Goal: Task Accomplishment & Management: Manage account settings

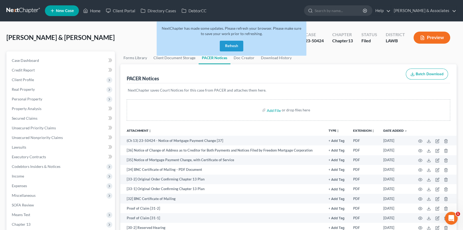
click at [26, 13] on link at bounding box center [23, 11] width 34 height 10
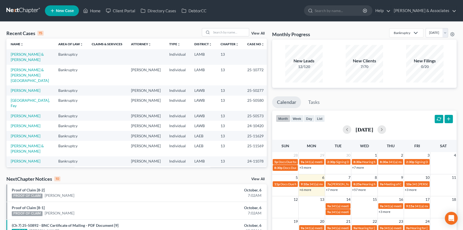
drag, startPoint x: 302, startPoint y: 190, endPoint x: 291, endPoint y: 190, distance: 11.0
click at [302, 190] on link "+6 more" at bounding box center [306, 190] width 12 height 4
drag, startPoint x: 184, startPoint y: 174, endPoint x: 236, endPoint y: 37, distance: 147.5
click at [236, 37] on div "Recent Cases 15 View All" at bounding box center [136, 33] width 261 height 10
click at [236, 32] on input "search" at bounding box center [230, 32] width 37 height 8
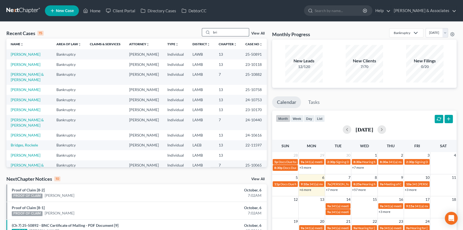
click at [237, 35] on input "bri" at bounding box center [230, 32] width 37 height 8
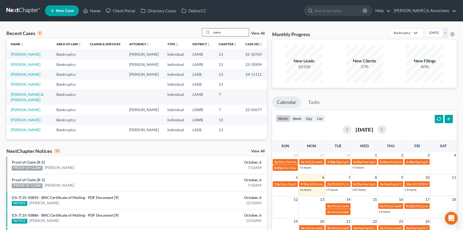
click at [225, 31] on input "spenc" at bounding box center [230, 32] width 37 height 8
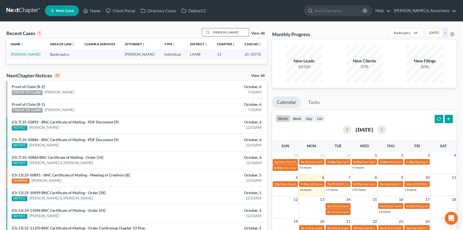
click at [241, 33] on input "ropp" at bounding box center [230, 32] width 37 height 8
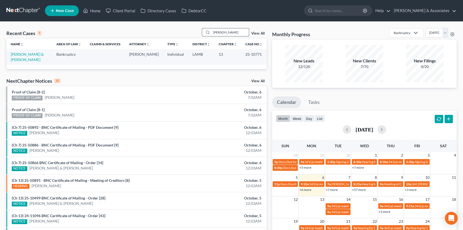
click at [229, 35] on input "Rhoads" at bounding box center [230, 32] width 37 height 8
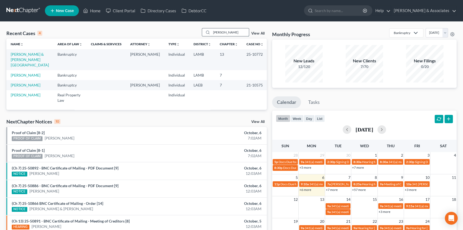
click at [212, 33] on input "Hines" at bounding box center [230, 32] width 37 height 8
type input "canna"
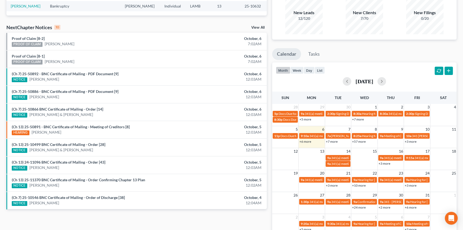
scroll to position [48, 0]
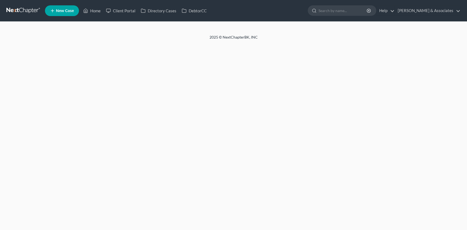
select select "8"
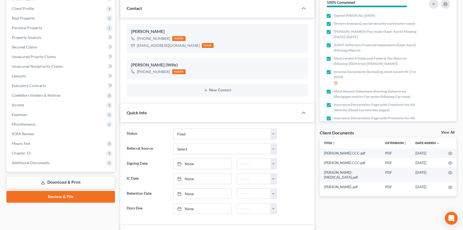
scroll to position [97, 0]
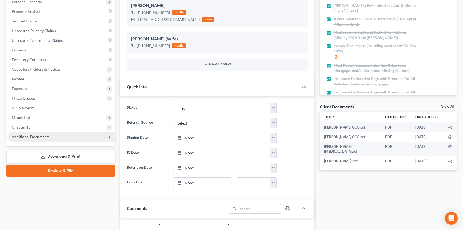
click at [51, 136] on span "Additional Documents" at bounding box center [61, 137] width 108 height 10
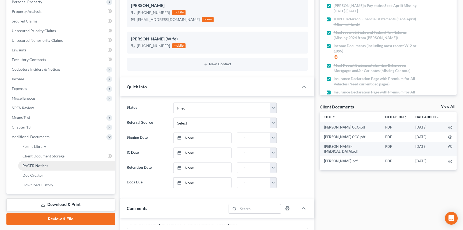
click at [43, 166] on span "PACER Notices" at bounding box center [35, 165] width 26 height 5
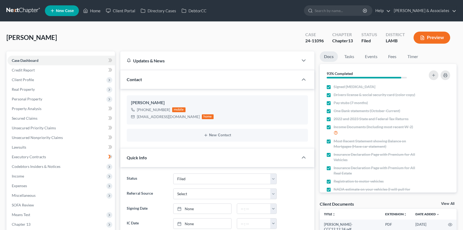
select select "8"
select select "0"
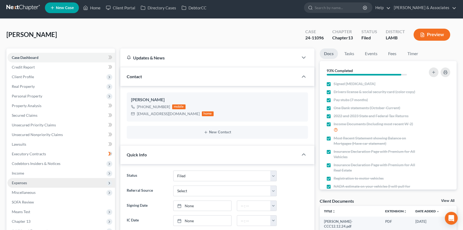
scroll to position [48, 0]
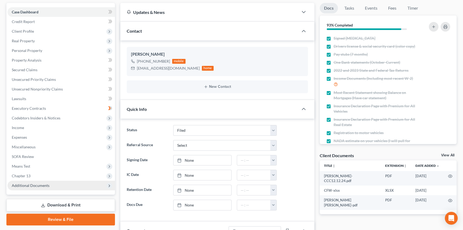
click at [71, 184] on span "Additional Documents" at bounding box center [61, 186] width 108 height 10
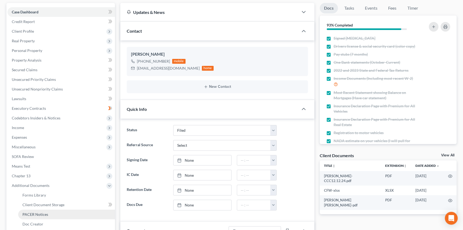
click at [45, 214] on span "PACER Notices" at bounding box center [35, 214] width 26 height 5
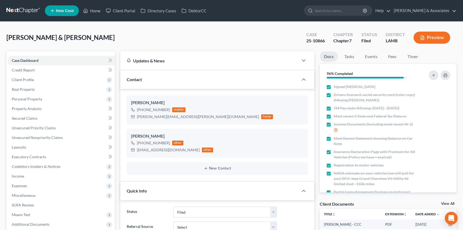
select select "8"
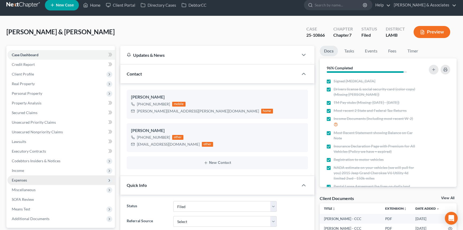
scroll to position [24, 0]
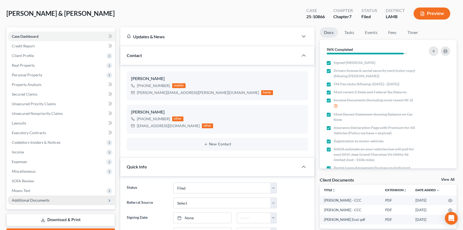
click at [35, 201] on span "Additional Documents" at bounding box center [31, 200] width 38 height 5
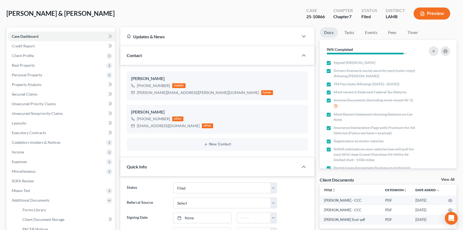
scroll to position [48, 0]
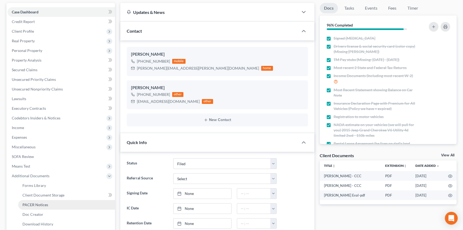
click at [45, 206] on span "PACER Notices" at bounding box center [35, 204] width 26 height 5
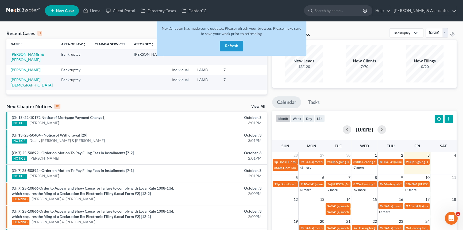
click at [237, 43] on button "Refresh" at bounding box center [232, 46] width 24 height 11
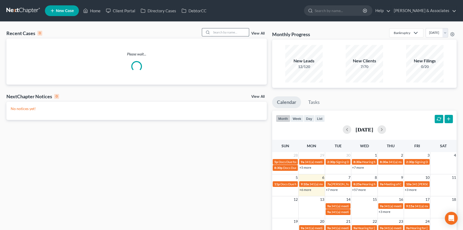
click at [241, 31] on input "search" at bounding box center [230, 32] width 37 height 8
type input "wank"
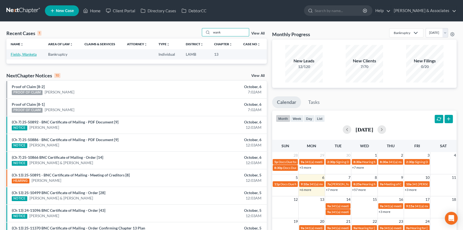
click at [24, 53] on link "Fields, Wanketa" at bounding box center [24, 54] width 26 height 5
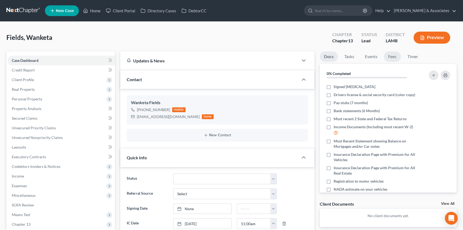
click at [393, 55] on link "Fees" at bounding box center [392, 56] width 17 height 10
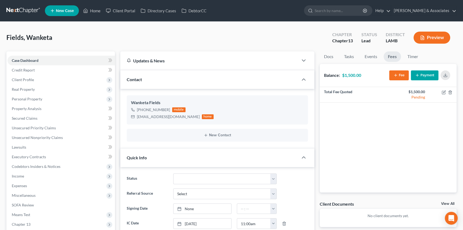
click at [22, 7] on link at bounding box center [23, 11] width 34 height 10
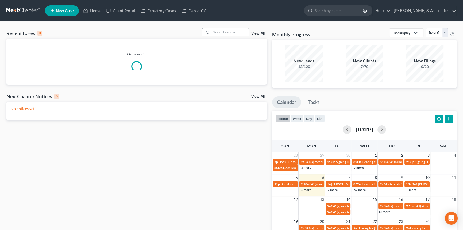
click at [227, 33] on input "search" at bounding box center [230, 32] width 37 height 8
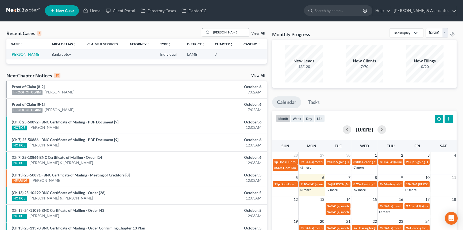
click at [222, 32] on input "[PERSON_NAME]" at bounding box center [230, 32] width 37 height 8
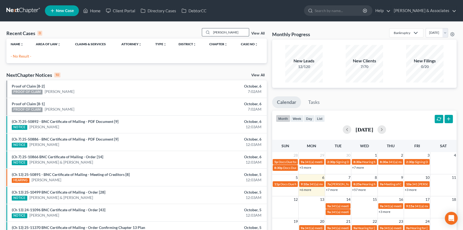
click at [231, 29] on input "sandifer" at bounding box center [230, 32] width 37 height 8
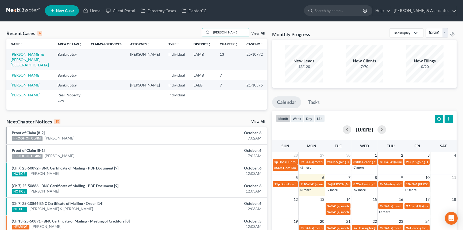
click at [29, 56] on td "[PERSON_NAME] & [PERSON_NAME][GEOGRAPHIC_DATA]" at bounding box center [29, 59] width 47 height 21
click at [29, 55] on link "[PERSON_NAME] & [PERSON_NAME][GEOGRAPHIC_DATA]" at bounding box center [30, 59] width 38 height 15
click at [228, 33] on input "hines" at bounding box center [230, 32] width 37 height 8
type input "britten"
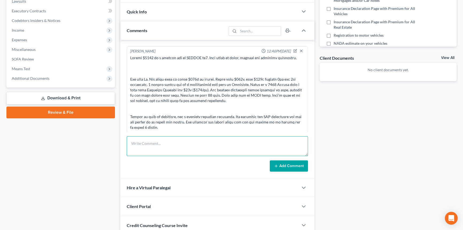
click at [157, 140] on textarea at bounding box center [217, 146] width 181 height 20
paste textarea "Ty Haas Prenup may or may not be recorded Mortgage - $350k ($3000) + $50k ($350…"
type textarea "Original notes: Ty Haas Prenup may or may not be recorded Mortgage - $350k ($30…"
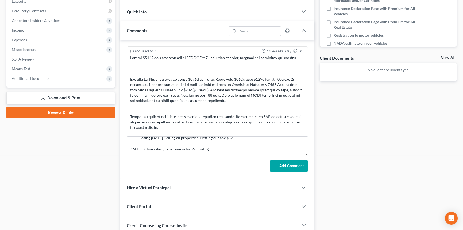
click at [292, 170] on button "Add Comment" at bounding box center [289, 165] width 38 height 11
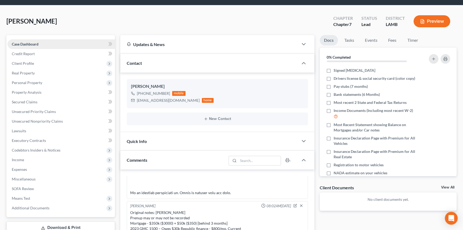
scroll to position [0, 0]
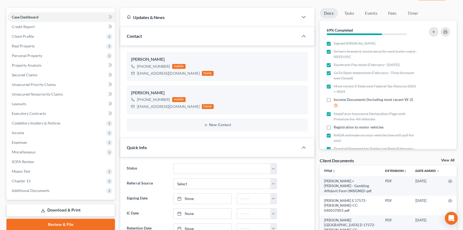
scroll to position [97, 0]
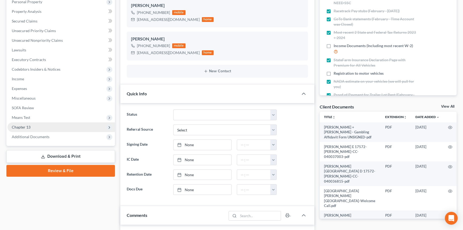
click at [43, 123] on span "Chapter 13" at bounding box center [61, 127] width 108 height 10
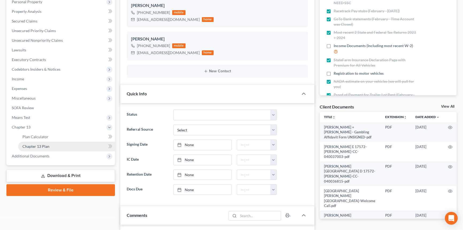
click at [42, 146] on span "Chapter 13 Plan" at bounding box center [35, 146] width 27 height 5
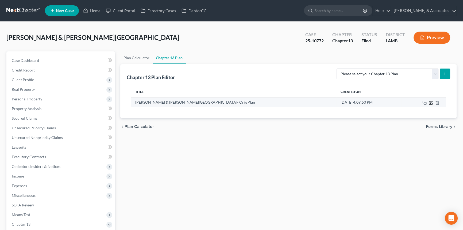
click at [431, 102] on icon "button" at bounding box center [431, 103] width 4 height 4
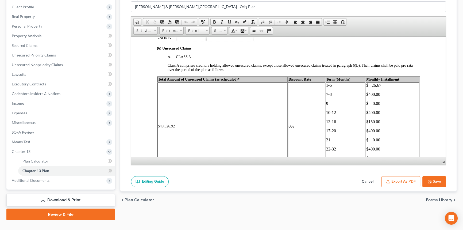
scroll to position [1046, 0]
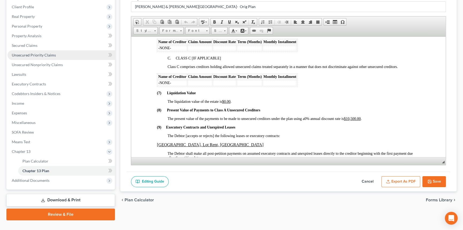
click at [56, 55] on link "Unsecured Priority Claims" at bounding box center [61, 55] width 108 height 10
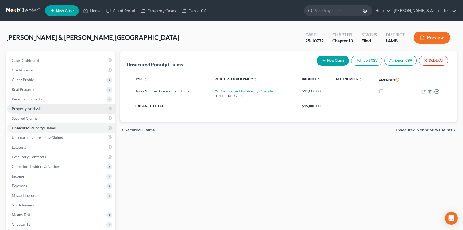
click at [48, 108] on link "Property Analysis" at bounding box center [61, 109] width 108 height 10
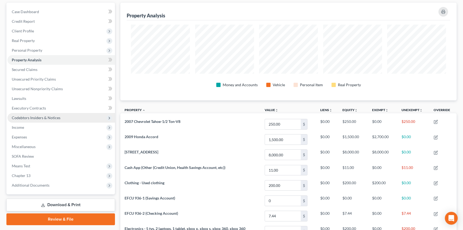
scroll to position [97, 0]
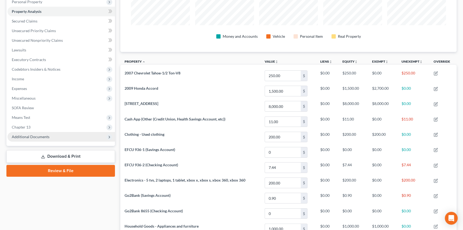
click at [68, 139] on span "Additional Documents" at bounding box center [61, 137] width 108 height 10
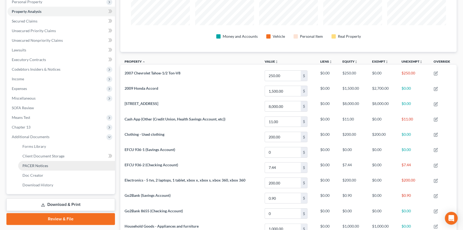
click at [51, 166] on link "PACER Notices" at bounding box center [66, 166] width 97 height 10
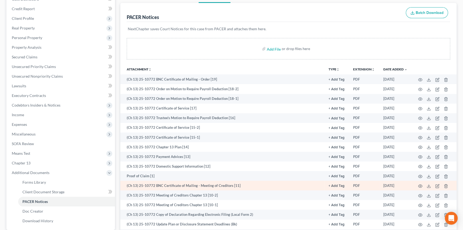
scroll to position [73, 0]
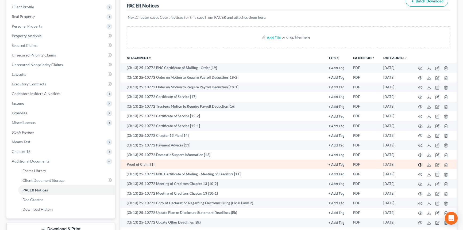
click at [420, 163] on icon "button" at bounding box center [421, 165] width 4 height 4
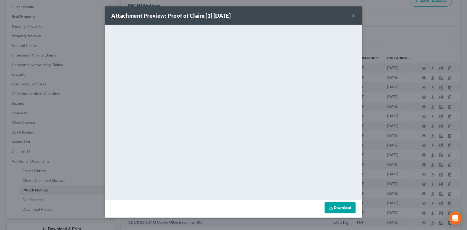
click at [356, 14] on div "Attachment Preview: Proof of Claim [1] 09/08/2025 ×" at bounding box center [233, 15] width 257 height 18
click at [354, 15] on button "×" at bounding box center [354, 15] width 4 height 6
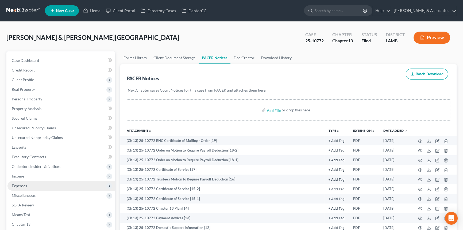
scroll to position [97, 0]
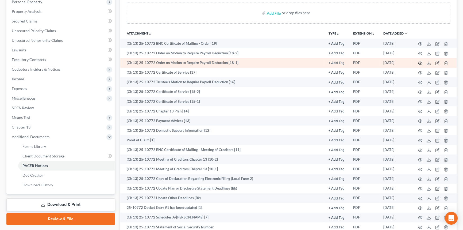
click at [420, 63] on icon "button" at bounding box center [421, 63] width 4 height 4
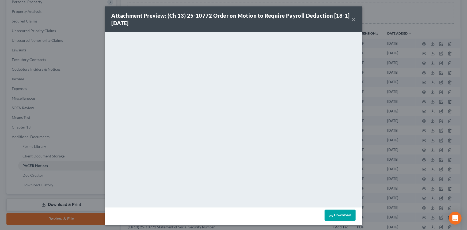
click at [352, 19] on button "×" at bounding box center [354, 19] width 4 height 6
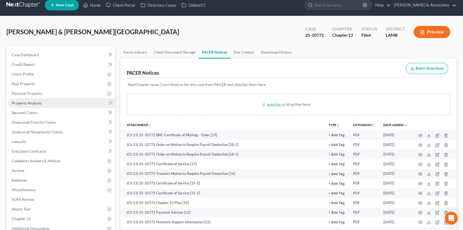
scroll to position [0, 0]
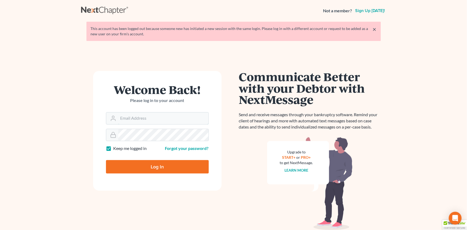
type input "[EMAIL_ADDRESS][DOMAIN_NAME]"
click at [163, 168] on input "Log In" at bounding box center [157, 166] width 103 height 13
type input "Thinking..."
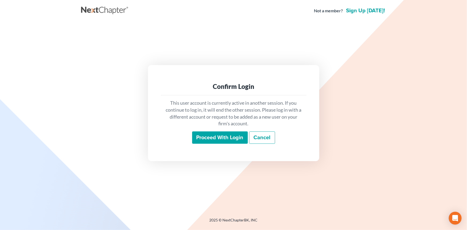
click at [218, 140] on input "Proceed with login" at bounding box center [220, 137] width 56 height 12
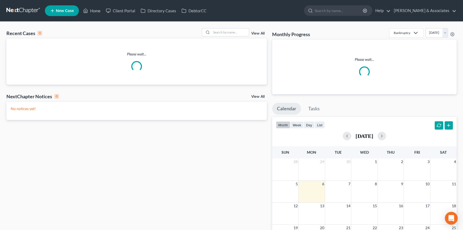
click at [231, 27] on div "Recent Cases 0 View All Please wait... NextChapter Notices 0 View All No notice…" at bounding box center [231, 164] width 463 height 284
click at [231, 29] on input "search" at bounding box center [230, 32] width 37 height 8
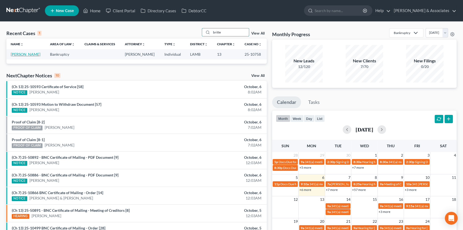
drag, startPoint x: 27, startPoint y: 54, endPoint x: 31, endPoint y: 52, distance: 4.1
click at [27, 54] on link "Britten, Arthur" at bounding box center [26, 54] width 30 height 5
click at [241, 35] on input "britte" at bounding box center [230, 32] width 37 height 8
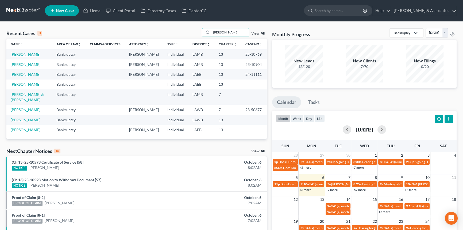
click at [25, 54] on link "Spencer, Tracey" at bounding box center [26, 54] width 30 height 5
click at [233, 31] on input "spencer" at bounding box center [230, 32] width 37 height 8
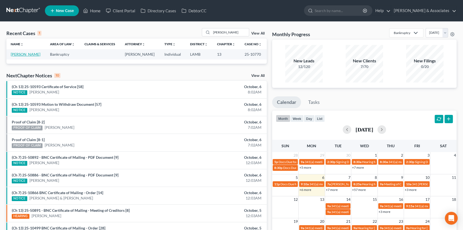
click at [22, 54] on link "Ropp, Leila" at bounding box center [26, 54] width 30 height 5
click at [227, 35] on input "ropp" at bounding box center [230, 32] width 37 height 8
type input "hines"
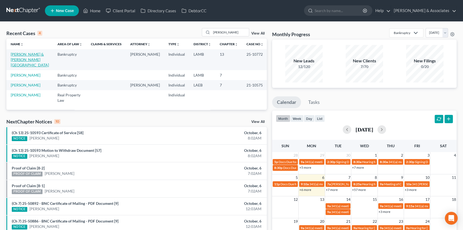
click at [22, 56] on link "Hines, Tevin & Wilson, Valencia" at bounding box center [30, 59] width 38 height 15
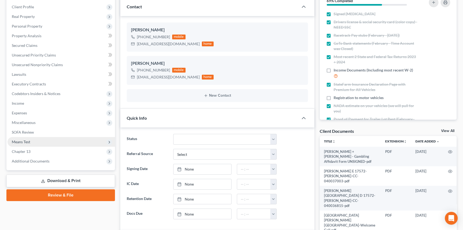
scroll to position [1009, 0]
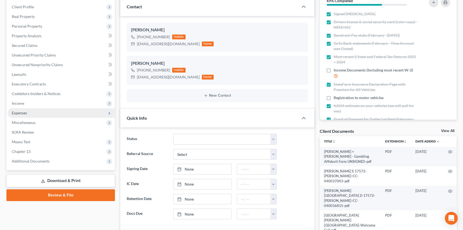
click at [33, 110] on span "Expenses" at bounding box center [61, 113] width 108 height 10
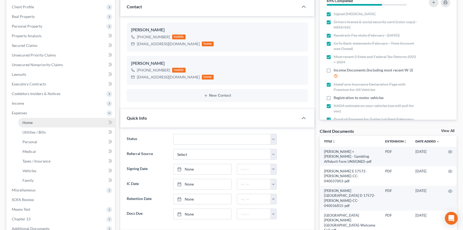
click at [31, 120] on span "Home" at bounding box center [27, 122] width 10 height 5
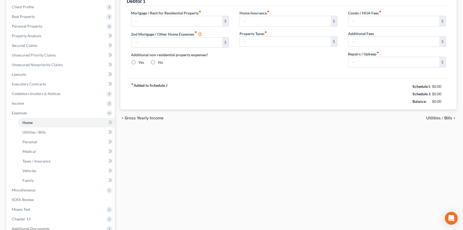
scroll to position [3, 0]
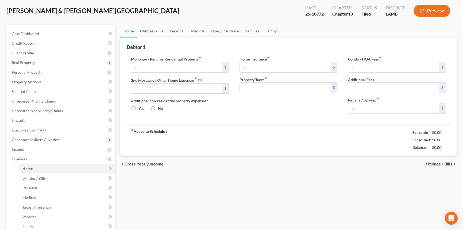
type input "639.00"
type input "0.00"
radio input "true"
type input "0.00"
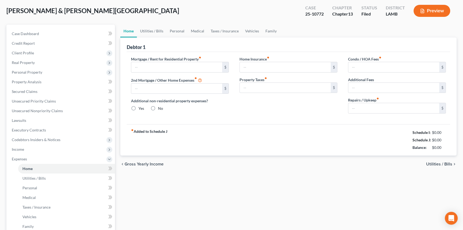
type input "0.00"
type input "100.00"
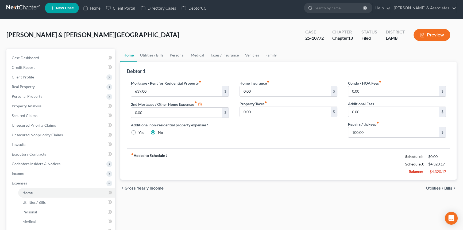
scroll to position [0, 0]
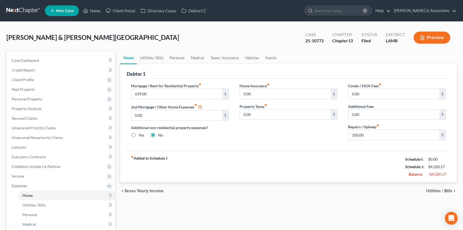
click at [288, 181] on div "fiber_manual_record Added to Schedule J Schedule I: $0.00 Schedule J: $4,320.17…" at bounding box center [289, 166] width 324 height 31
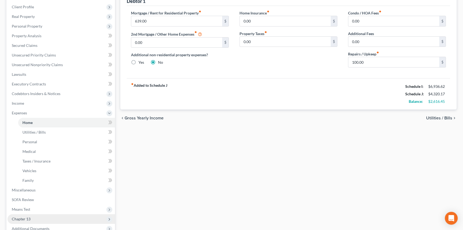
click at [32, 217] on span "Chapter 13" at bounding box center [61, 219] width 108 height 10
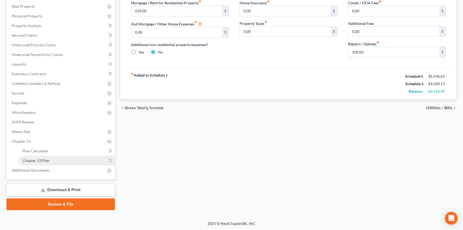
click at [50, 162] on link "Chapter 13 Plan" at bounding box center [66, 161] width 97 height 10
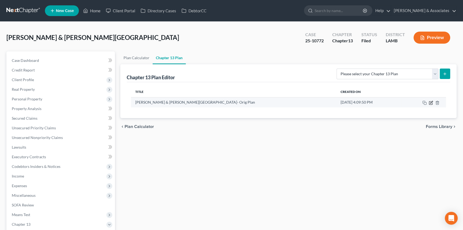
click at [429, 102] on icon "button" at bounding box center [430, 102] width 3 height 3
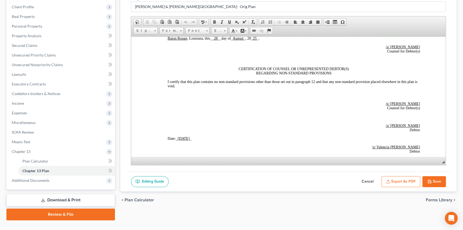
scroll to position [1265, 0]
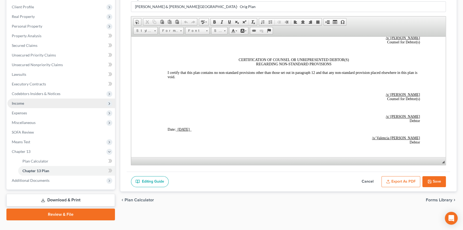
click at [27, 103] on span "Income" at bounding box center [61, 103] width 108 height 10
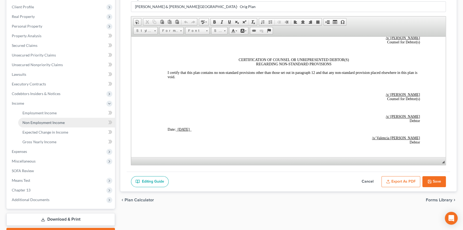
click at [29, 122] on span "Non Employment Income" at bounding box center [43, 122] width 42 height 5
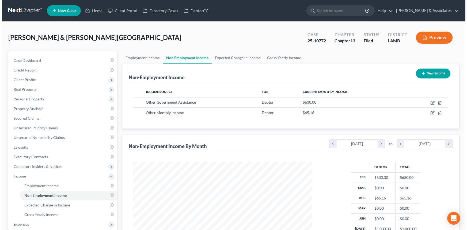
scroll to position [96, 190]
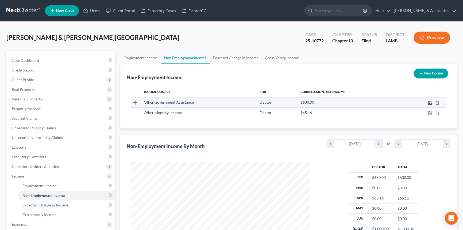
click at [430, 102] on icon "button" at bounding box center [430, 103] width 4 height 4
select select "5"
select select "0"
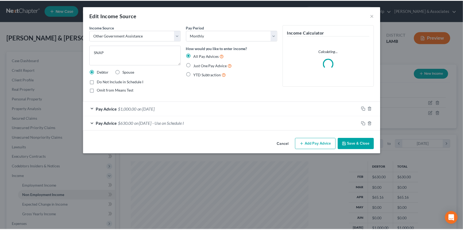
scroll to position [96, 192]
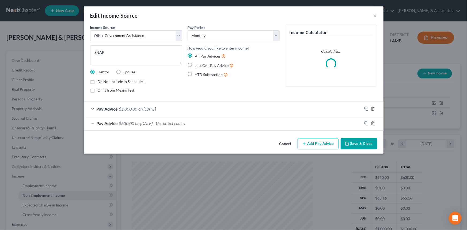
click at [284, 142] on button "Cancel" at bounding box center [285, 144] width 20 height 11
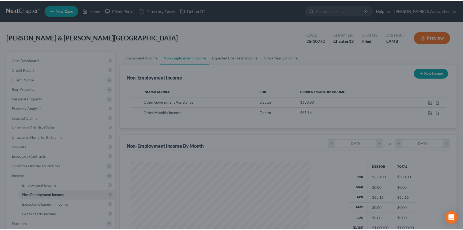
scroll to position [267491, 267397]
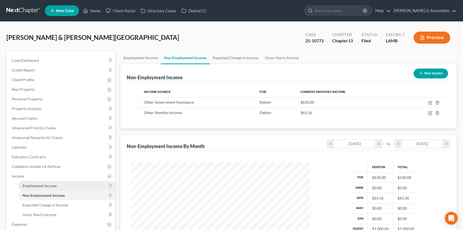
click at [64, 186] on link "Employment Income" at bounding box center [66, 186] width 97 height 10
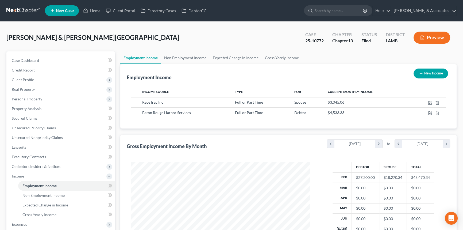
click at [23, 12] on link at bounding box center [23, 11] width 34 height 10
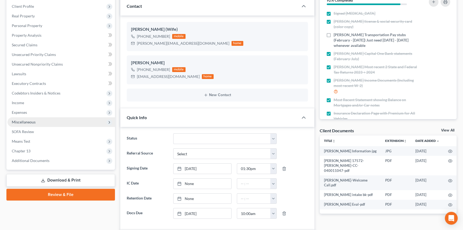
scroll to position [73, 0]
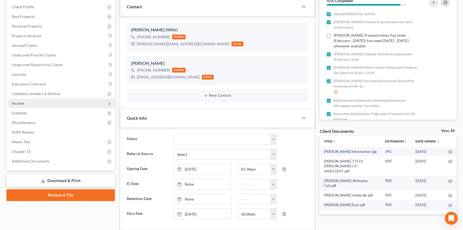
click at [32, 102] on span "Income" at bounding box center [61, 103] width 108 height 10
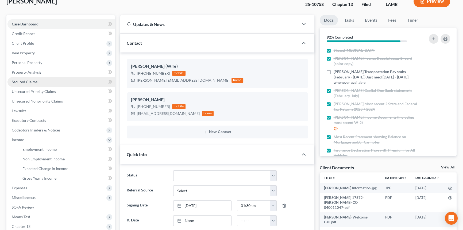
scroll to position [0, 0]
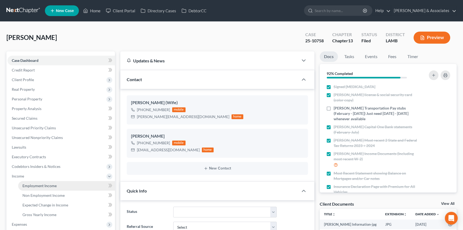
click at [40, 182] on link "Employment Income" at bounding box center [66, 186] width 97 height 10
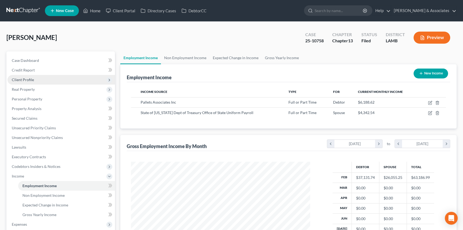
click at [27, 75] on span "Client Profile" at bounding box center [61, 80] width 108 height 10
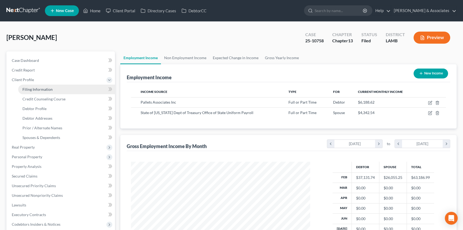
click at [35, 88] on span "Filing Information" at bounding box center [37, 89] width 30 height 5
select select "1"
select select "0"
select select "3"
select select "19"
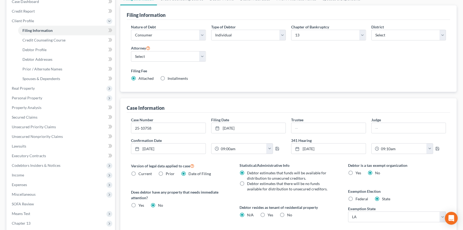
scroll to position [122, 0]
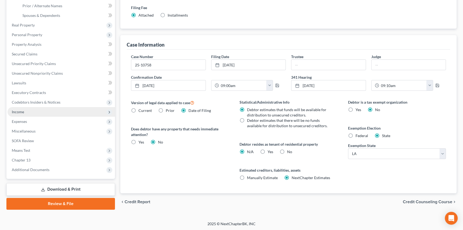
click at [26, 112] on span "Income" at bounding box center [61, 112] width 108 height 10
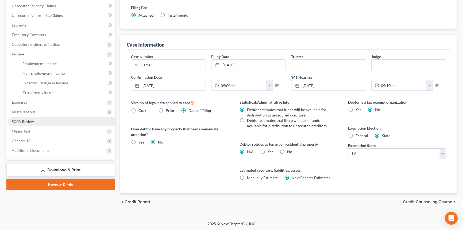
click at [27, 118] on ul "Case Dashboard Payments Invoices Payments Payments Credit Report Client Profile" at bounding box center [61, 45] width 108 height 222
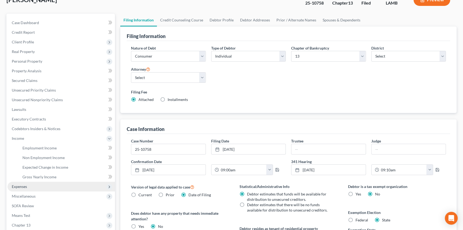
scroll to position [73, 0]
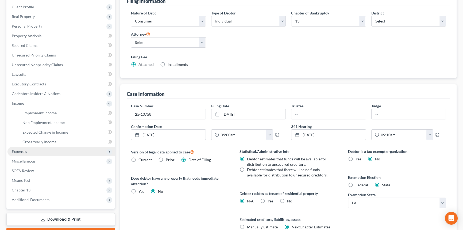
drag, startPoint x: 35, startPoint y: 151, endPoint x: 35, endPoint y: 154, distance: 2.9
click at [35, 151] on span "Expenses" at bounding box center [61, 152] width 108 height 10
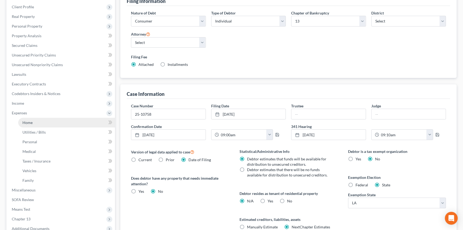
click at [45, 122] on link "Home" at bounding box center [66, 123] width 97 height 10
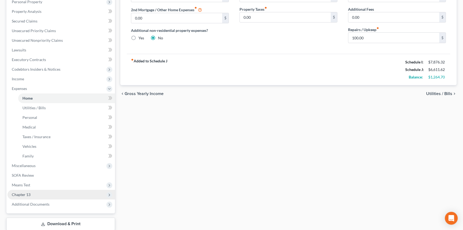
click at [50, 193] on span "Chapter 13" at bounding box center [61, 195] width 108 height 10
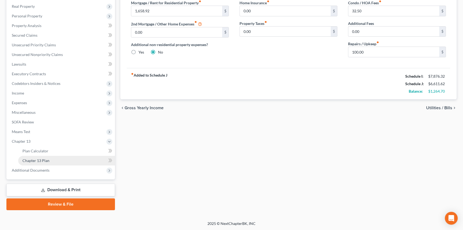
click at [52, 161] on link "Chapter 13 Plan" at bounding box center [66, 161] width 97 height 10
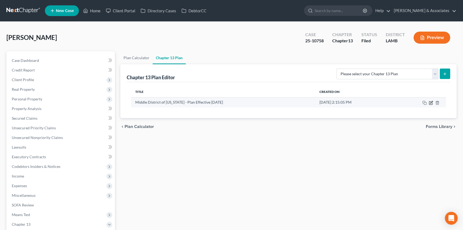
click at [432, 103] on icon "button" at bounding box center [431, 103] width 4 height 4
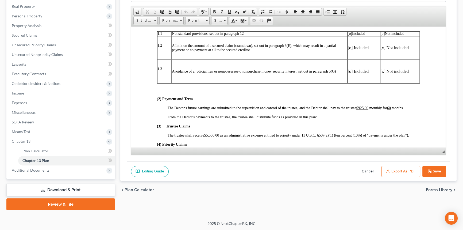
scroll to position [170, 0]
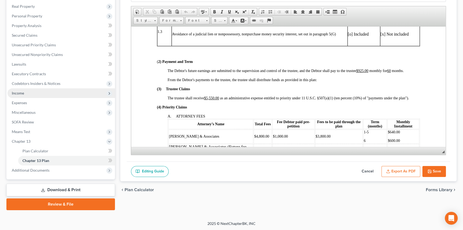
click at [43, 94] on span "Income" at bounding box center [61, 93] width 108 height 10
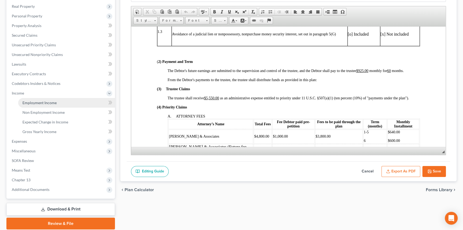
click at [40, 101] on span "Employment Income" at bounding box center [39, 102] width 34 height 5
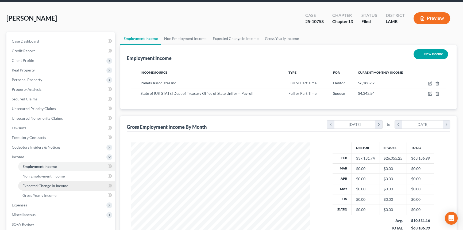
scroll to position [48, 0]
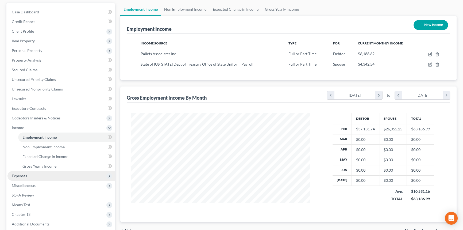
click at [35, 178] on span "Expenses" at bounding box center [61, 176] width 108 height 10
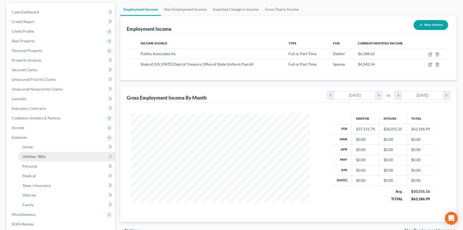
click at [39, 152] on link "Utilities / Bills" at bounding box center [66, 157] width 97 height 10
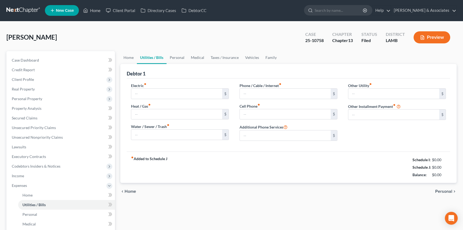
type input "235.00"
type input "0.00"
type input "155.00"
type input "450.00"
type input "0.00"
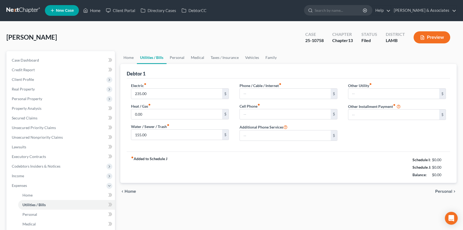
type input "0.00"
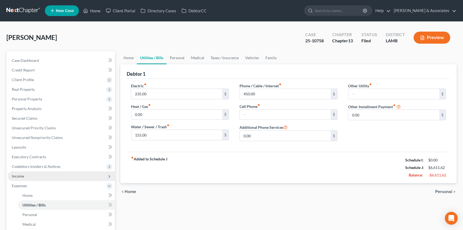
click at [33, 176] on span "Income" at bounding box center [61, 176] width 108 height 10
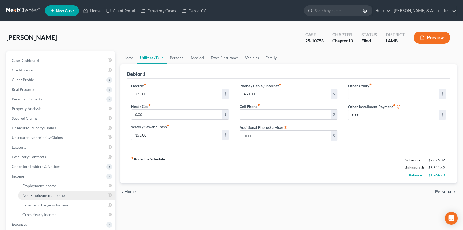
click at [32, 193] on span "Non Employment Income" at bounding box center [43, 195] width 42 height 5
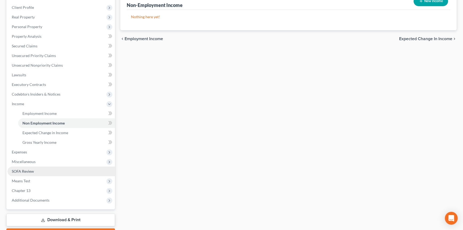
scroll to position [73, 0]
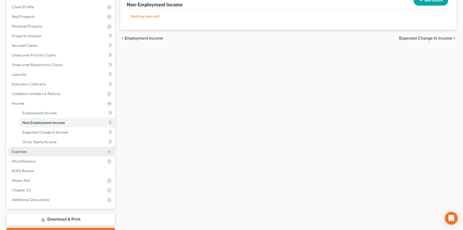
click at [27, 147] on span "Expenses" at bounding box center [61, 152] width 108 height 10
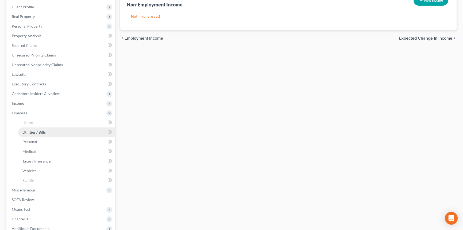
click at [37, 132] on span "Utilities / Bills" at bounding box center [33, 132] width 23 height 5
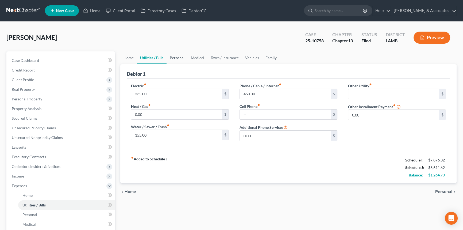
click at [183, 61] on link "Personal" at bounding box center [177, 57] width 21 height 13
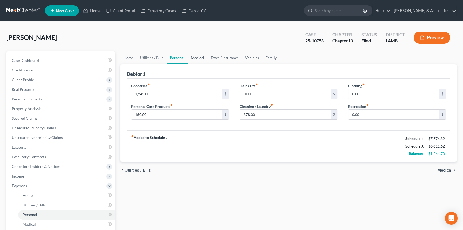
click at [202, 58] on link "Medical" at bounding box center [198, 57] width 20 height 13
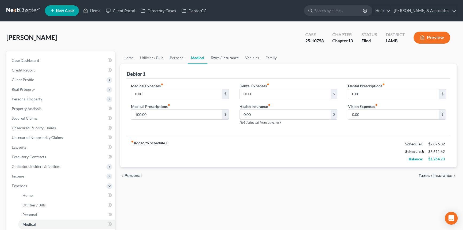
click at [223, 58] on link "Taxes / Insurance" at bounding box center [225, 57] width 35 height 13
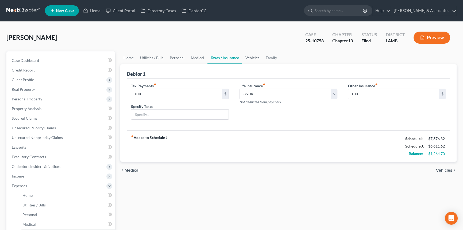
click at [250, 56] on link "Vehicles" at bounding box center [252, 57] width 20 height 13
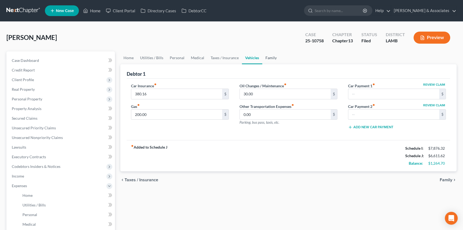
click at [276, 57] on link "Family" at bounding box center [272, 57] width 18 height 13
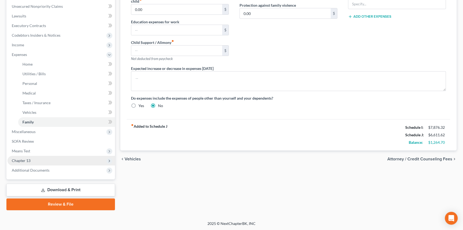
click at [45, 160] on span "Chapter 13" at bounding box center [61, 161] width 108 height 10
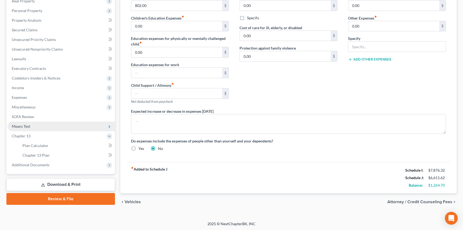
click at [47, 127] on span "Means Test" at bounding box center [61, 126] width 108 height 10
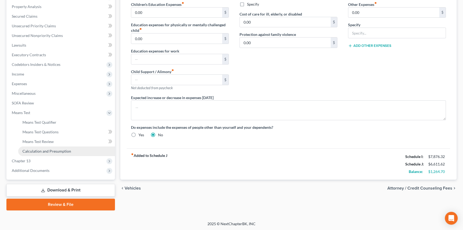
click at [56, 149] on span "Calculation and Presumption" at bounding box center [46, 151] width 49 height 5
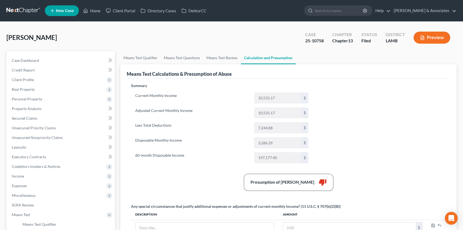
click at [226, 166] on div "Summary Current Monthly Income 10,531.17 $ Adjusted Current Monthly Income 10,5…" at bounding box center [288, 192] width 321 height 219
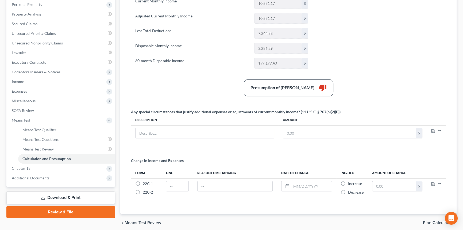
scroll to position [97, 0]
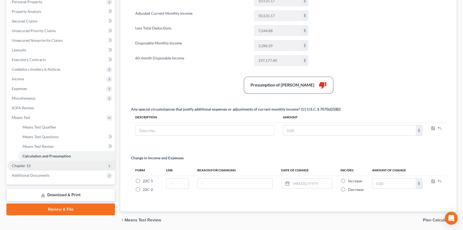
click at [43, 164] on span "Chapter 13" at bounding box center [61, 166] width 108 height 10
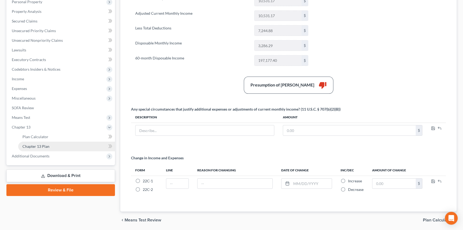
click at [54, 146] on link "Chapter 13 Plan" at bounding box center [66, 147] width 97 height 10
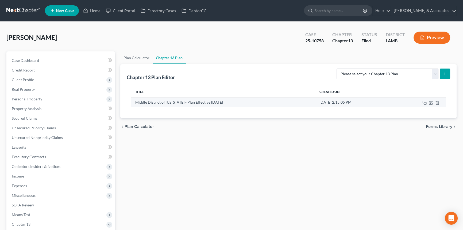
click at [433, 102] on td at bounding box center [419, 102] width 53 height 10
click at [432, 102] on icon "button" at bounding box center [431, 103] width 4 height 4
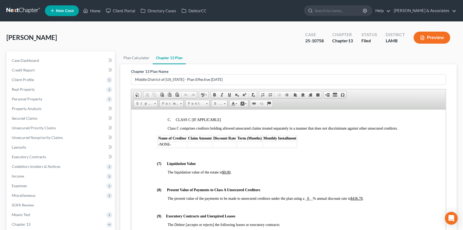
scroll to position [1508, 0]
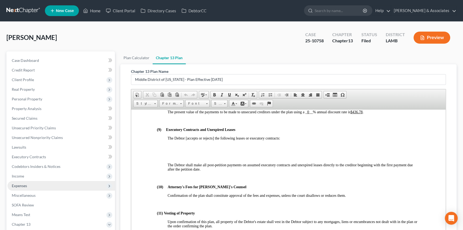
click at [55, 182] on span "Expenses" at bounding box center [61, 186] width 108 height 10
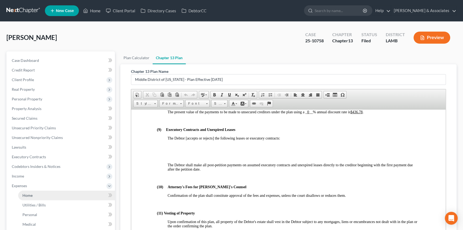
click at [49, 193] on link "Home" at bounding box center [66, 196] width 97 height 10
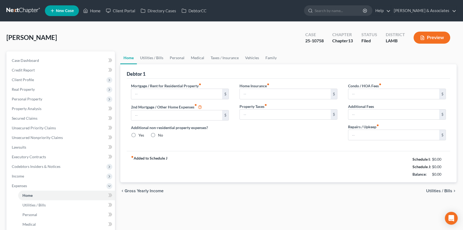
type input "1,658.92"
type input "0.00"
radio input "true"
type input "0.00"
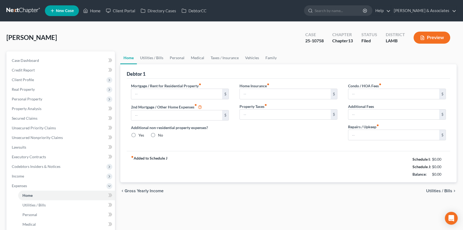
type input "32.50"
type input "0.00"
type input "100.00"
click at [238, 204] on div "Home Utilities / Bills Personal Medical Taxes / Insurance Vehicles Family Debto…" at bounding box center [289, 196] width 342 height 290
click at [152, 60] on link "Utilities / Bills" at bounding box center [152, 57] width 30 height 13
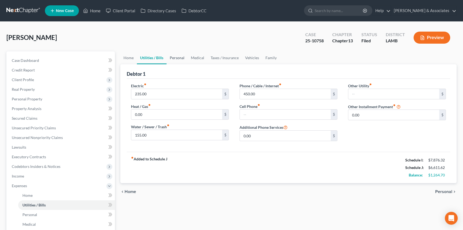
click at [174, 57] on link "Personal" at bounding box center [177, 57] width 21 height 13
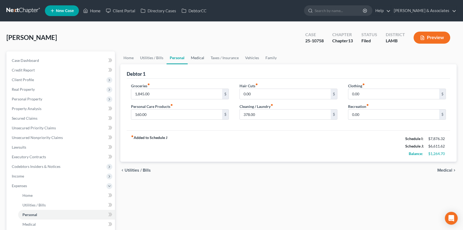
click at [200, 56] on link "Medical" at bounding box center [198, 57] width 20 height 13
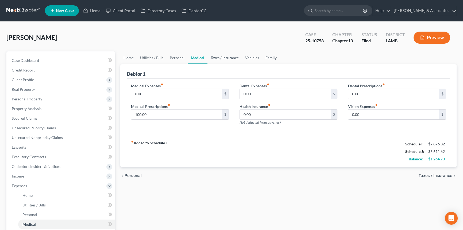
click at [218, 56] on link "Taxes / Insurance" at bounding box center [225, 57] width 35 height 13
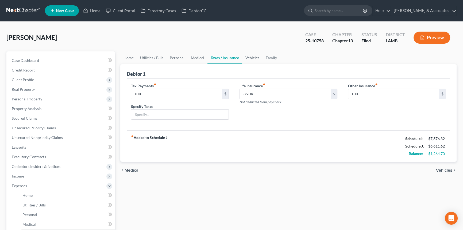
click at [250, 59] on link "Vehicles" at bounding box center [252, 57] width 20 height 13
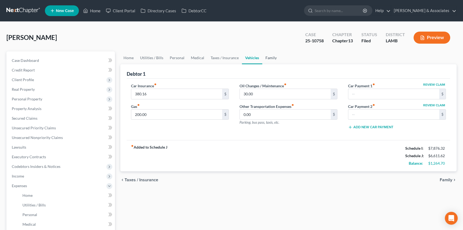
click at [275, 58] on link "Family" at bounding box center [272, 57] width 18 height 13
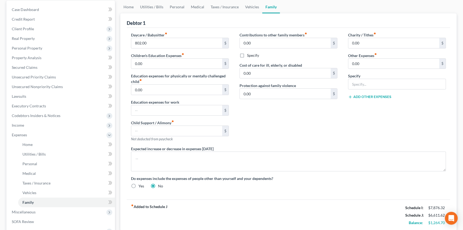
scroll to position [131, 0]
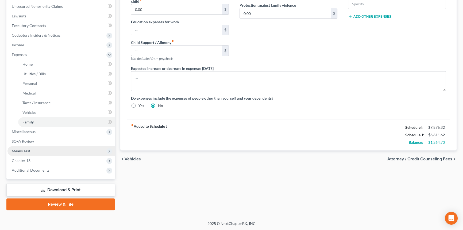
click at [30, 153] on span "Means Test" at bounding box center [61, 151] width 108 height 10
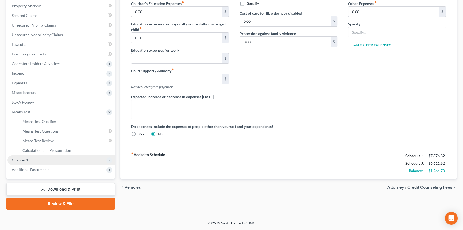
scroll to position [102, 0]
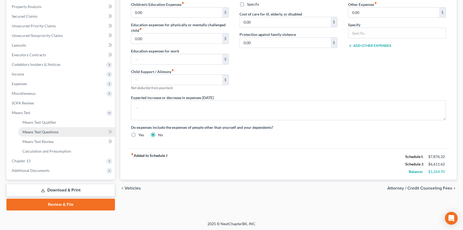
click at [54, 132] on span "Means Test Questions" at bounding box center [40, 132] width 36 height 5
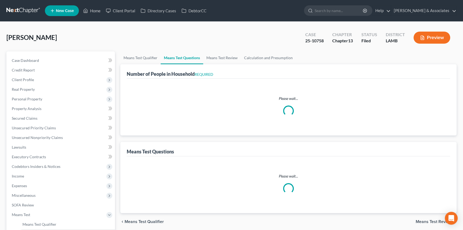
select select "0"
select select "60"
select select "1"
select select "60"
select select "1"
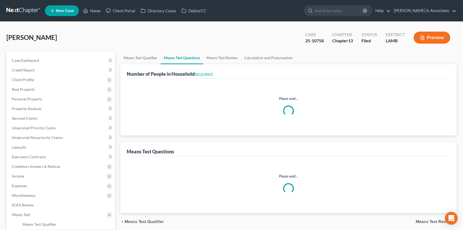
select select "60"
select select "2"
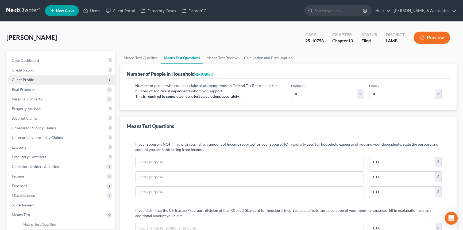
click at [38, 80] on span "Client Profile" at bounding box center [61, 80] width 108 height 10
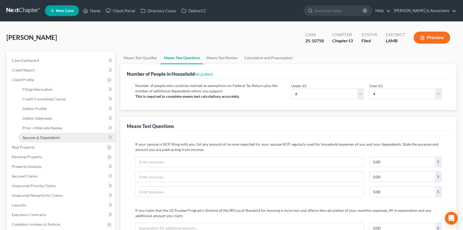
click at [46, 135] on span "Spouses & Dependents" at bounding box center [41, 137] width 38 height 5
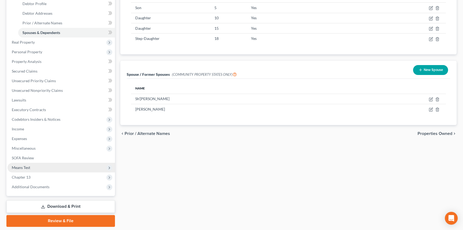
scroll to position [121, 0]
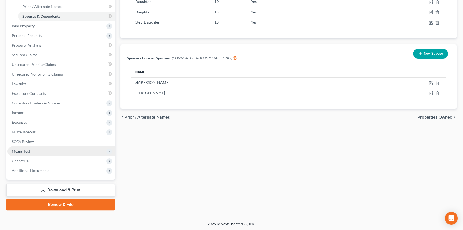
click at [43, 149] on span "Means Test" at bounding box center [61, 151] width 108 height 10
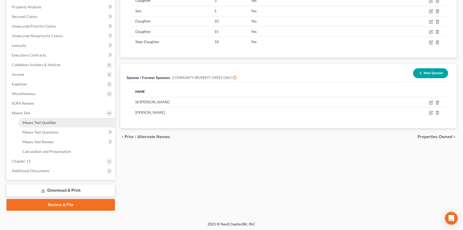
click at [50, 120] on span "Means Test Qualifier" at bounding box center [39, 122] width 34 height 5
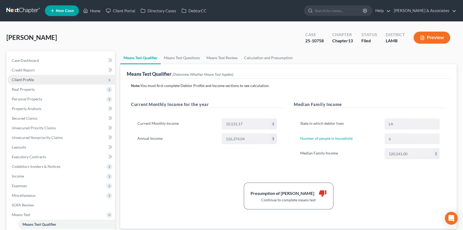
click at [39, 81] on span "Client Profile" at bounding box center [61, 80] width 108 height 10
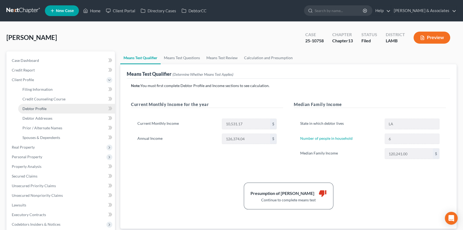
click at [44, 106] on span "Debtor Profile" at bounding box center [34, 108] width 24 height 5
select select "1"
select select "5"
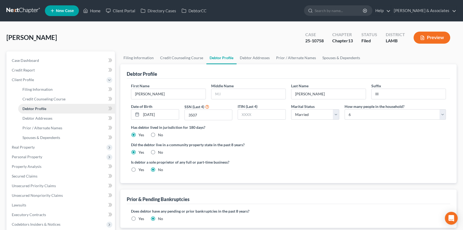
radio input "true"
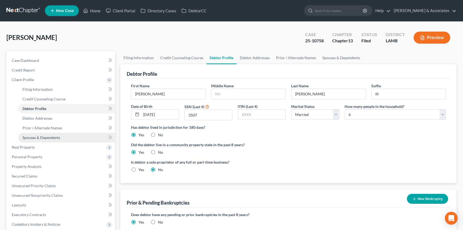
click at [47, 134] on link "Spouses & Dependents" at bounding box center [66, 138] width 97 height 10
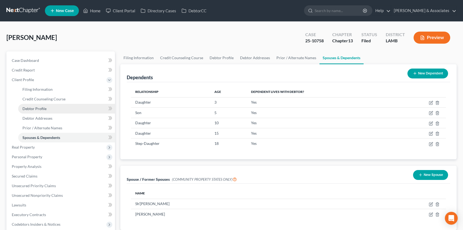
click at [57, 108] on link "Debtor Profile" at bounding box center [66, 109] width 97 height 10
select select "1"
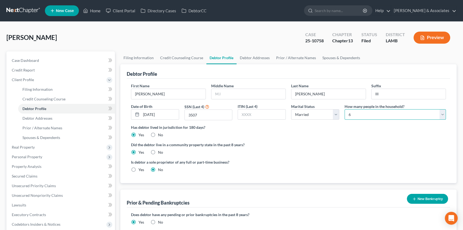
click at [364, 115] on select "Select 1 2 3 4 5 6 7 8 9 10 11 12 13 14 15 16 17 18 19 20" at bounding box center [395, 114] width 101 height 11
select select "6"
click at [345, 109] on select "Select 1 2 3 4 5 6 7 8 9 10 11 12 13 14 15 16 17 18 19 20" at bounding box center [395, 114] width 101 height 11
click at [330, 157] on ng-include "First Name Arthur Middle Name Last Name Britten Suffix III Date of Birth 08/20/…" at bounding box center [288, 130] width 315 height 94
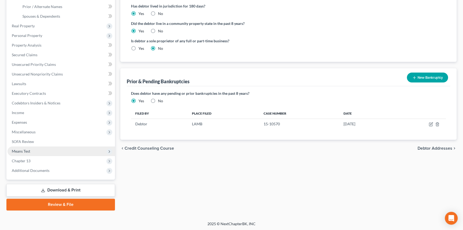
click at [46, 154] on span "Means Test" at bounding box center [61, 151] width 108 height 10
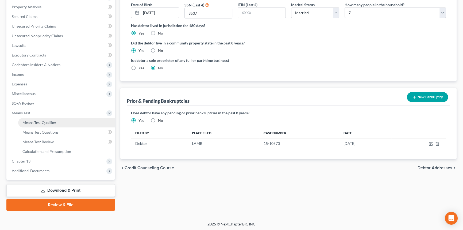
click at [53, 122] on span "Means Test Qualifier" at bounding box center [39, 122] width 34 height 5
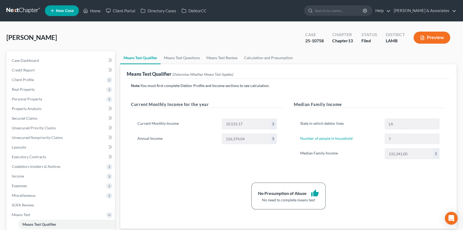
click at [347, 166] on div "State in which debtor lives LA Number of people in household 7 Median Family In…" at bounding box center [370, 141] width 152 height 58
click at [35, 184] on span "Expenses" at bounding box center [61, 186] width 108 height 10
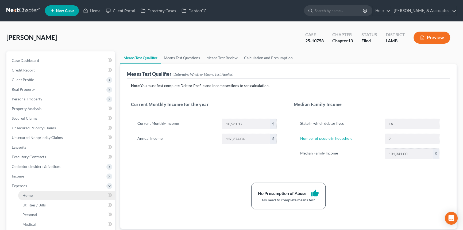
click at [35, 193] on link "Home" at bounding box center [66, 196] width 97 height 10
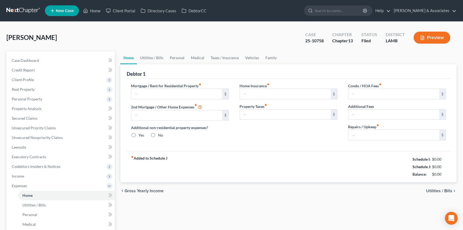
type input "1,658.92"
type input "0.00"
radio input "true"
type input "0.00"
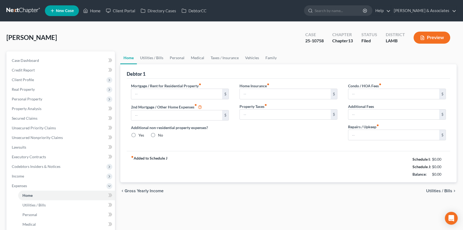
type input "32.50"
type input "0.00"
type input "100.00"
click at [436, 40] on button "Preview" at bounding box center [432, 38] width 37 height 12
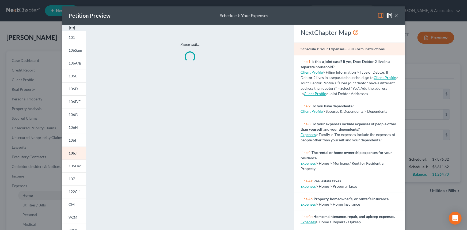
click at [379, 16] on img at bounding box center [381, 15] width 6 height 6
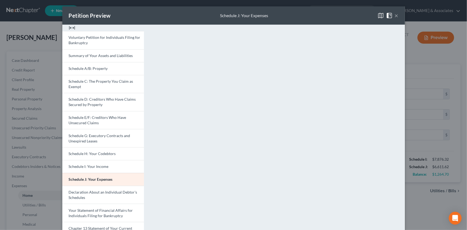
click at [396, 14] on button "×" at bounding box center [397, 15] width 4 height 6
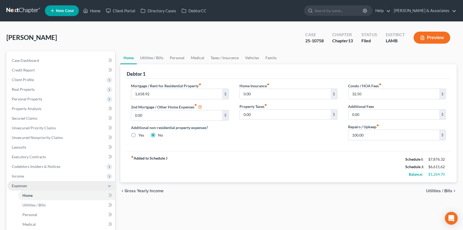
click at [36, 187] on span "Expenses" at bounding box center [61, 186] width 108 height 10
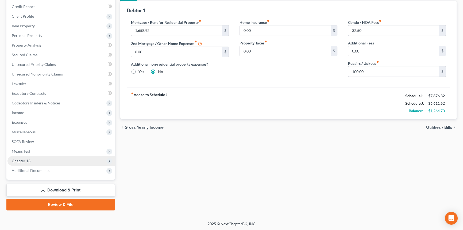
click at [33, 158] on span "Chapter 13" at bounding box center [61, 161] width 108 height 10
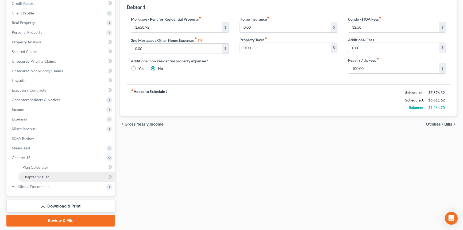
click at [46, 177] on span "Chapter 13 Plan" at bounding box center [35, 176] width 27 height 5
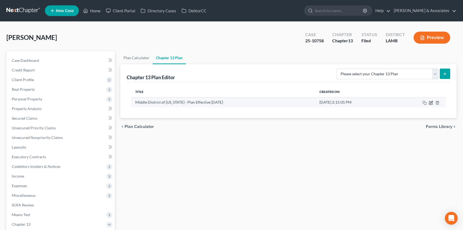
click at [431, 102] on icon "button" at bounding box center [432, 102] width 2 height 2
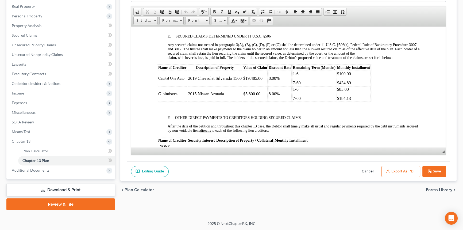
scroll to position [997, 0]
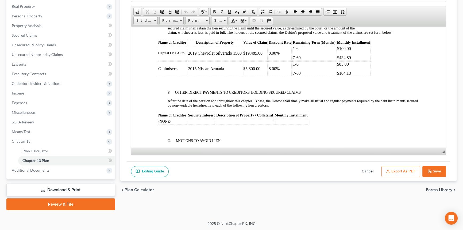
click at [363, 170] on button "Cancel" at bounding box center [368, 171] width 24 height 11
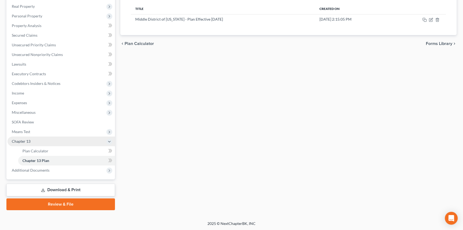
click at [31, 139] on span "Chapter 13" at bounding box center [61, 141] width 108 height 10
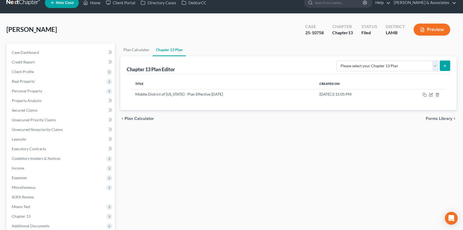
scroll to position [0, 0]
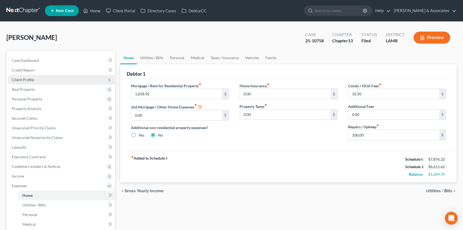
click at [42, 82] on span "Client Profile" at bounding box center [61, 80] width 108 height 10
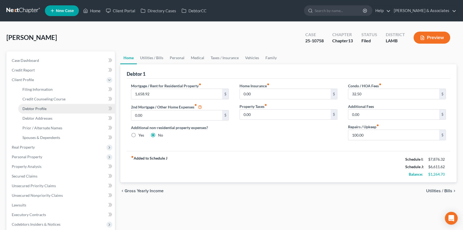
click at [42, 108] on span "Debtor Profile" at bounding box center [34, 108] width 24 height 5
select select "1"
select select "6"
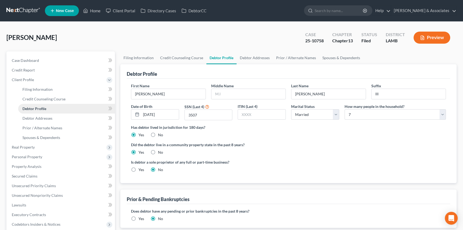
radio input "true"
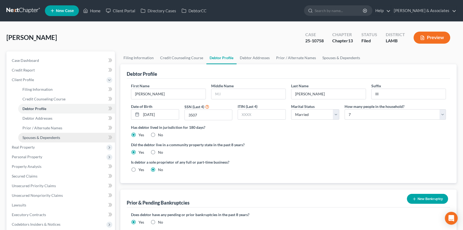
click at [43, 136] on span "Spouses & Dependents" at bounding box center [41, 137] width 38 height 5
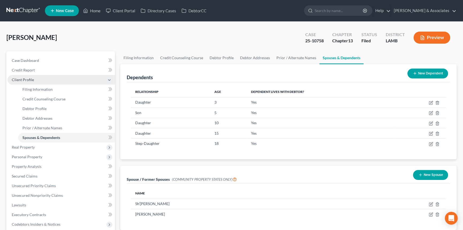
click at [30, 77] on span "Client Profile" at bounding box center [23, 79] width 22 height 5
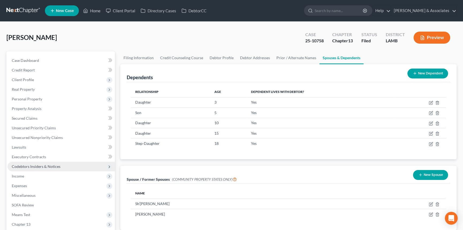
scroll to position [63, 0]
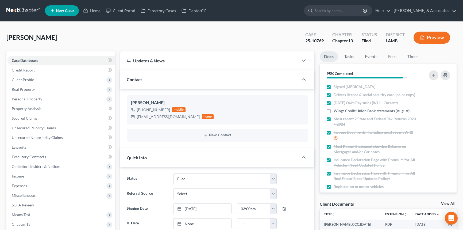
select select "8"
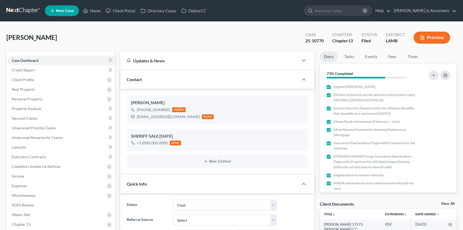
select select "8"
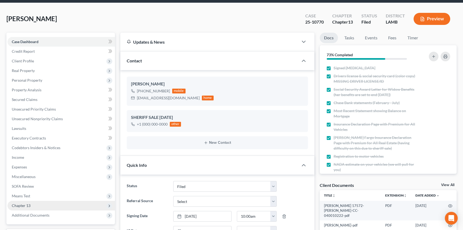
scroll to position [24, 0]
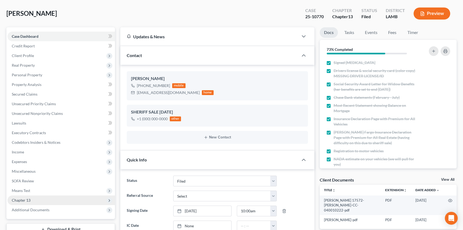
click at [37, 198] on span "Chapter 13" at bounding box center [61, 200] width 108 height 10
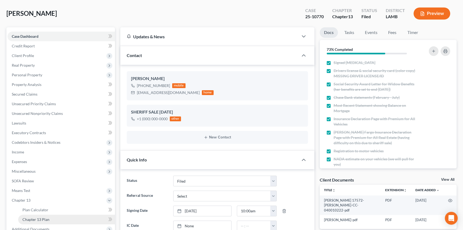
click at [47, 216] on link "Chapter 13 Plan" at bounding box center [66, 220] width 97 height 10
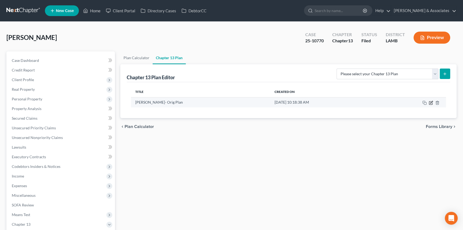
click at [430, 101] on icon "button" at bounding box center [431, 103] width 4 height 4
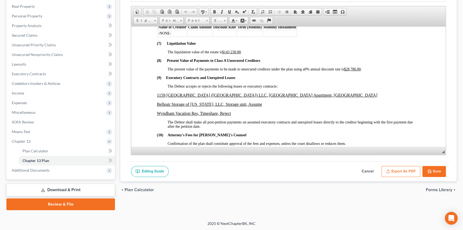
scroll to position [1216, 0]
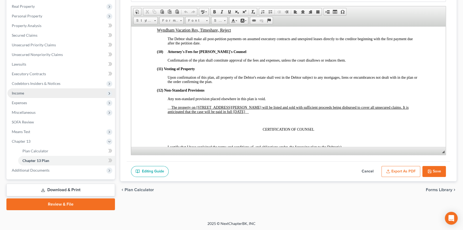
click at [45, 97] on span "Income" at bounding box center [61, 93] width 108 height 10
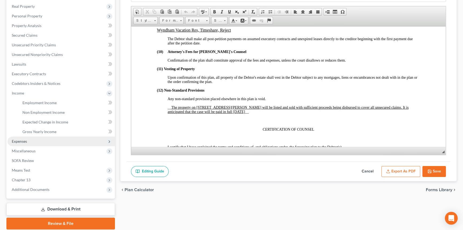
click at [37, 140] on span "Expenses" at bounding box center [61, 141] width 108 height 10
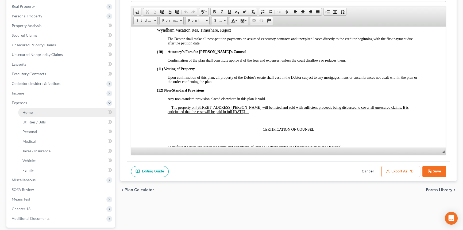
click at [41, 112] on link "Home" at bounding box center [66, 113] width 97 height 10
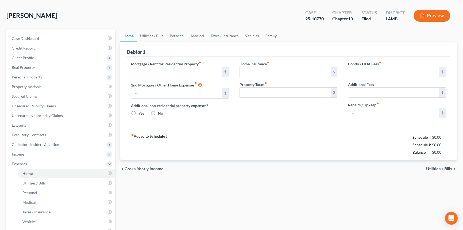
scroll to position [2, 0]
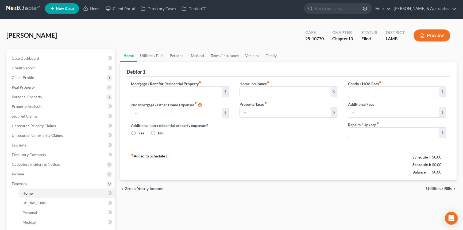
type input "2,279.00"
radio input "true"
type input "0.00"
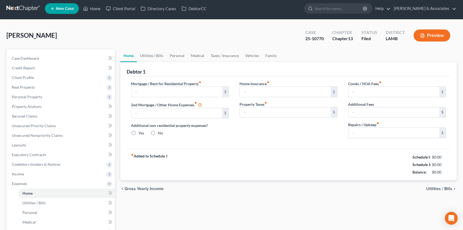
type input "0.00"
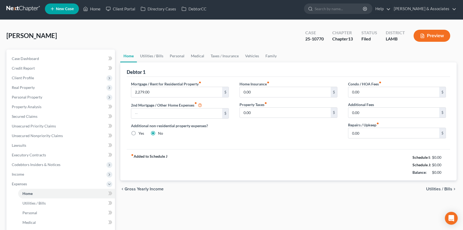
scroll to position [0, 0]
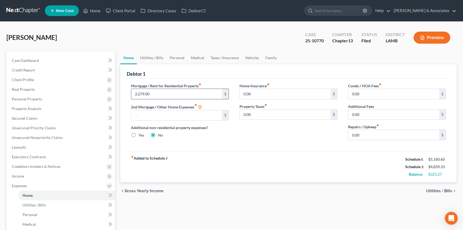
click at [176, 93] on input "2,279.00" at bounding box center [176, 94] width 91 height 10
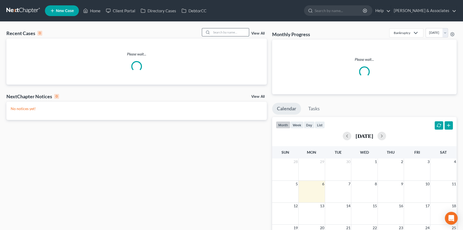
click at [242, 33] on input "search" at bounding box center [230, 32] width 37 height 8
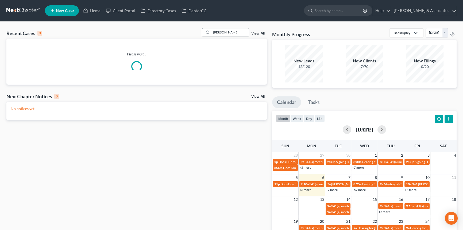
type input "[PERSON_NAME]"
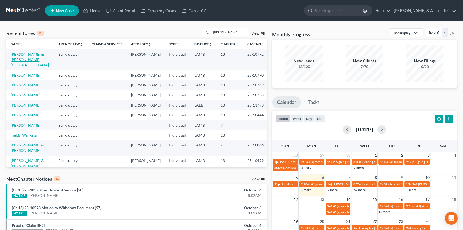
drag, startPoint x: 32, startPoint y: 54, endPoint x: 72, endPoint y: 37, distance: 43.2
click at [72, 37] on div "Recent Cases 15 [PERSON_NAME] View All" at bounding box center [136, 33] width 261 height 10
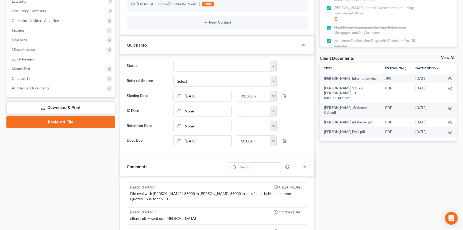
scroll to position [717, 0]
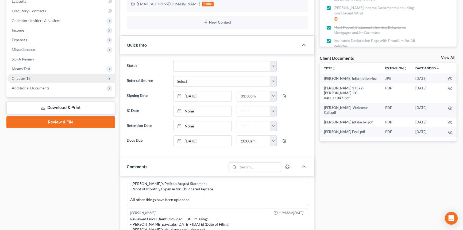
click at [53, 79] on span "Chapter 13" at bounding box center [61, 79] width 108 height 10
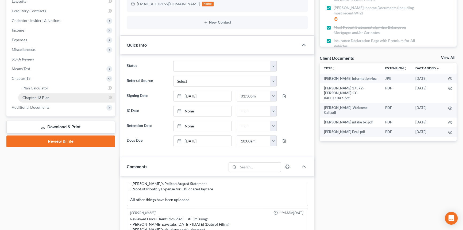
click at [47, 97] on span "Chapter 13 Plan" at bounding box center [35, 97] width 27 height 5
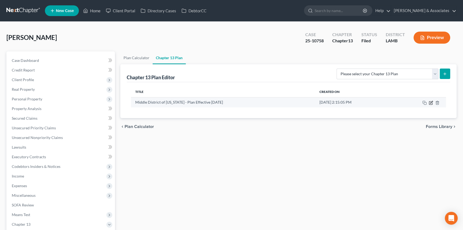
click at [430, 103] on icon "button" at bounding box center [431, 103] width 4 height 4
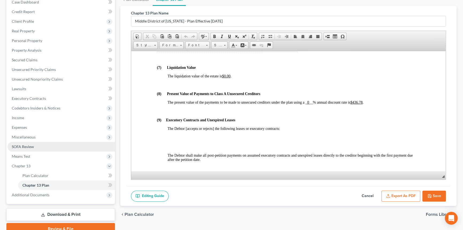
scroll to position [83, 0]
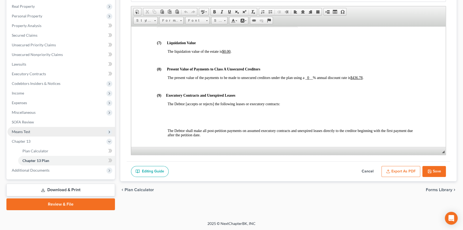
click at [31, 133] on span "Means Test" at bounding box center [61, 132] width 108 height 10
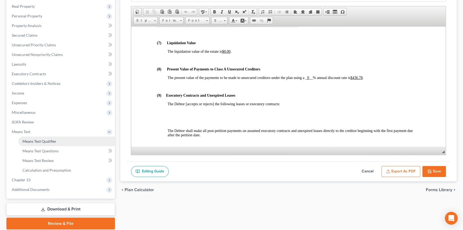
click at [38, 138] on link "Means Test Qualifier" at bounding box center [66, 141] width 97 height 10
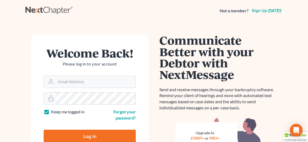
type input "[EMAIL_ADDRESS][DOMAIN_NAME]"
click at [83, 136] on input "Log In" at bounding box center [90, 136] width 92 height 13
type input "Thinking..."
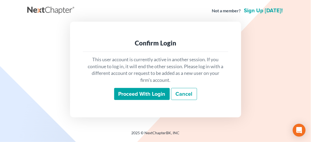
click at [146, 92] on input "Proceed with login" at bounding box center [142, 94] width 56 height 12
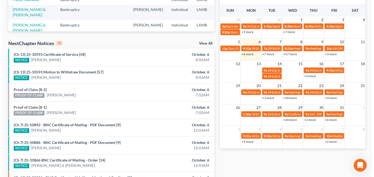
scroll to position [131, 0]
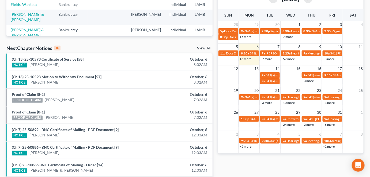
click at [247, 59] on link "+6 more" at bounding box center [245, 59] width 12 height 4
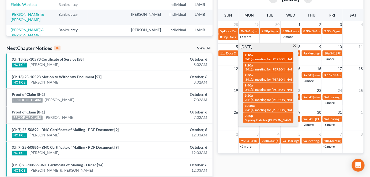
click at [248, 58] on span "341(a) meeting for [PERSON_NAME]" at bounding box center [271, 59] width 52 height 4
select select "Days"
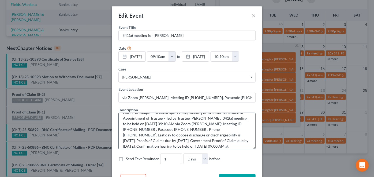
scroll to position [0, 0]
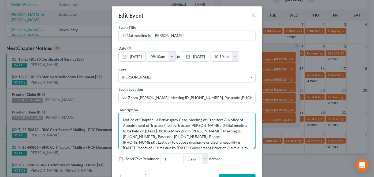
drag, startPoint x: 126, startPoint y: 136, endPoint x: 149, endPoint y: 136, distance: 22.5
click at [149, 136] on textarea "Notice of Chapter 13 Bankruptcy Case, Meeting of Creditors & Notice of Appointm…" at bounding box center [186, 131] width 137 height 37
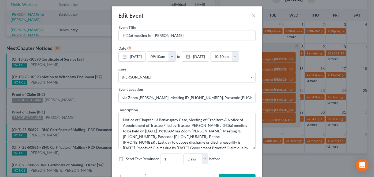
click at [226, 142] on div "Event Title * 341(a) meeting for [PERSON_NAME] Date [DATE] close Date [DATE] Ti…" at bounding box center [187, 99] width 150 height 148
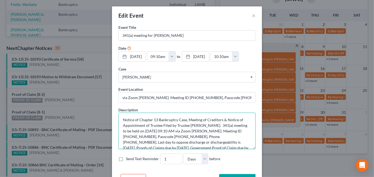
drag, startPoint x: 166, startPoint y: 136, endPoint x: 189, endPoint y: 137, distance: 22.5
click at [189, 137] on textarea "Notice of Chapter 13 Bankruptcy Case, Meeting of Creditors & Notice of Appointm…" at bounding box center [186, 131] width 137 height 37
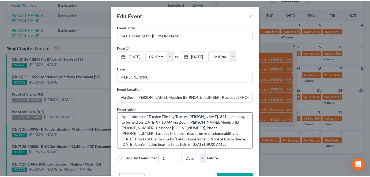
scroll to position [22, 0]
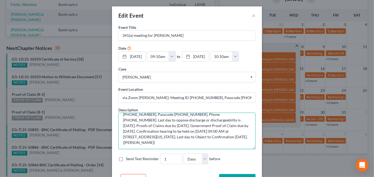
drag, startPoint x: 219, startPoint y: 136, endPoint x: 141, endPoint y: 137, distance: 77.9
click at [141, 137] on textarea "Notice of Chapter 13 Bankruptcy Case, Meeting of Creditors & Notice of Appointm…" at bounding box center [186, 131] width 137 height 37
click at [216, 134] on textarea "Notice of Chapter 13 Bankruptcy Case, Meeting of Creditors & Notice of Appointm…" at bounding box center [186, 131] width 137 height 37
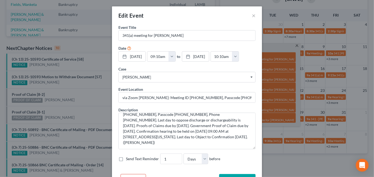
click at [224, 66] on div "Case Search case by name... Britten, Arthur" at bounding box center [186, 74] width 137 height 16
click at [242, 142] on div "Send Text Reminder 1 Hours Days before" at bounding box center [186, 159] width 137 height 11
click at [252, 17] on button "×" at bounding box center [254, 15] width 4 height 6
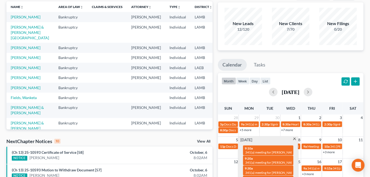
scroll to position [0, 0]
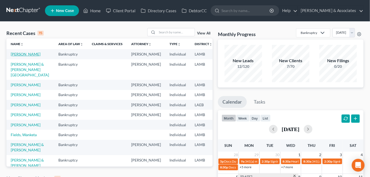
click at [16, 56] on link "Britten, Arthur" at bounding box center [26, 54] width 30 height 5
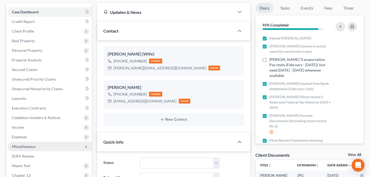
scroll to position [97, 0]
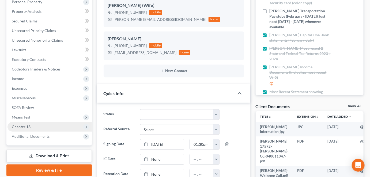
click at [41, 128] on span "Chapter 13" at bounding box center [49, 127] width 84 height 10
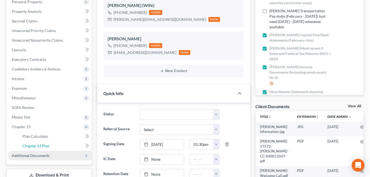
drag, startPoint x: 44, startPoint y: 144, endPoint x: 56, endPoint y: 154, distance: 16.4
click at [44, 142] on span "Chapter 13 Plan" at bounding box center [35, 146] width 27 height 5
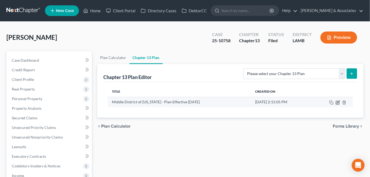
click at [311, 101] on icon "button" at bounding box center [338, 103] width 4 height 4
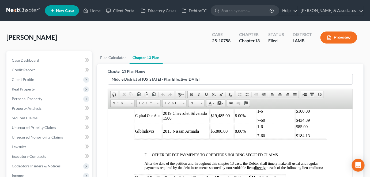
click at [23, 12] on link at bounding box center [23, 11] width 34 height 10
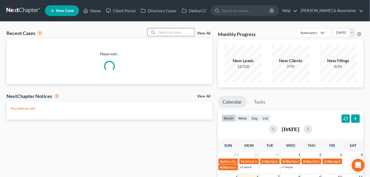
click at [162, 33] on input "search" at bounding box center [175, 32] width 37 height 8
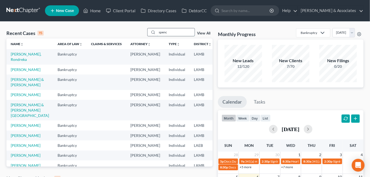
click at [179, 31] on input "spenc" at bounding box center [175, 32] width 37 height 8
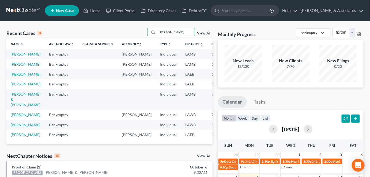
click at [18, 56] on link "[PERSON_NAME]" at bounding box center [26, 54] width 30 height 5
click at [173, 32] on input "spence" at bounding box center [175, 32] width 37 height 8
click at [173, 33] on input "spence" at bounding box center [175, 32] width 37 height 8
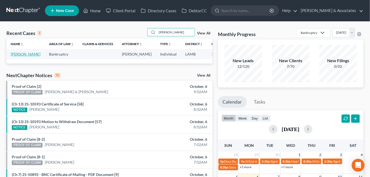
type input "ropp"
click at [16, 55] on link "[PERSON_NAME]" at bounding box center [26, 54] width 30 height 5
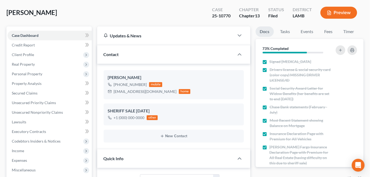
scroll to position [24, 0]
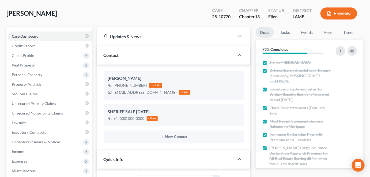
click at [38, 93] on link "Secured Claims" at bounding box center [49, 94] width 84 height 10
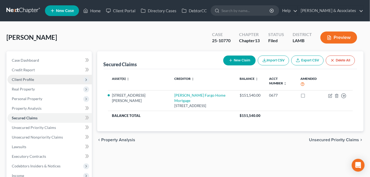
click at [41, 77] on span "Client Profile" at bounding box center [49, 80] width 84 height 10
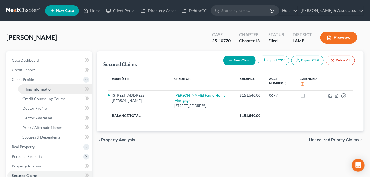
click at [53, 89] on link "Filing Information" at bounding box center [55, 90] width 74 height 10
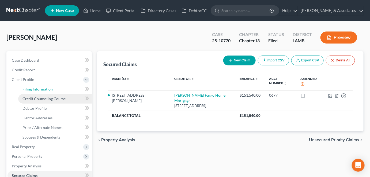
select select "1"
select select "0"
select select "3"
select select "19"
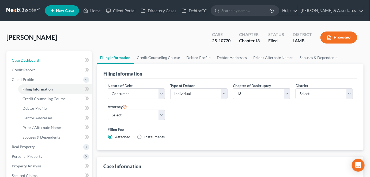
click at [39, 59] on link "Case Dashboard" at bounding box center [49, 61] width 84 height 10
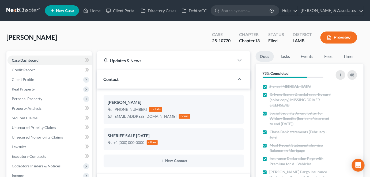
scroll to position [97, 0]
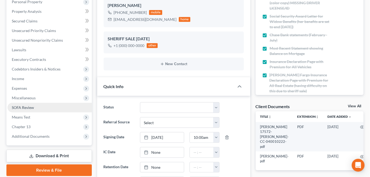
click at [41, 109] on link "SOFA Review" at bounding box center [49, 108] width 84 height 10
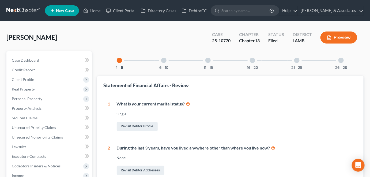
click at [214, 63] on div "11 - 15" at bounding box center [208, 60] width 18 height 18
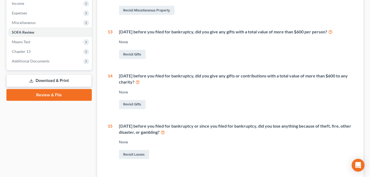
scroll to position [195, 0]
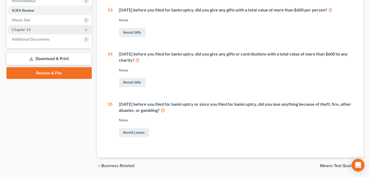
click at [60, 29] on span "Chapter 13" at bounding box center [49, 30] width 84 height 10
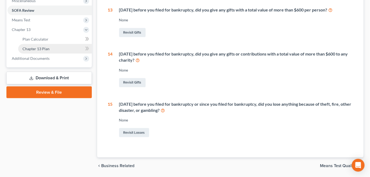
click at [52, 51] on link "Chapter 13 Plan" at bounding box center [55, 49] width 74 height 10
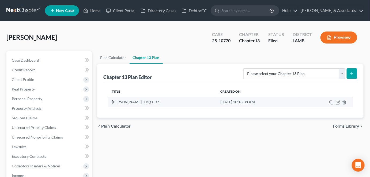
click at [337, 103] on icon "button" at bounding box center [338, 103] width 4 height 4
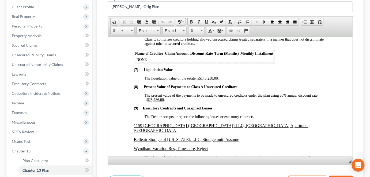
scroll to position [1216, 0]
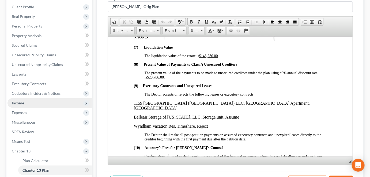
click at [50, 103] on span "Income" at bounding box center [49, 103] width 84 height 10
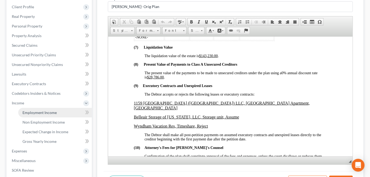
click at [53, 112] on span "Employment Income" at bounding box center [39, 113] width 34 height 5
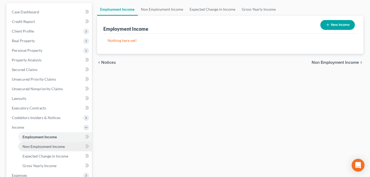
click at [45, 145] on span "Non Employment Income" at bounding box center [43, 146] width 42 height 5
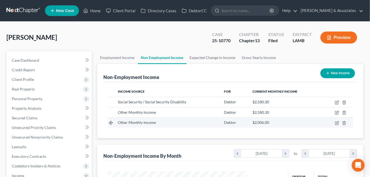
scroll to position [95, 149]
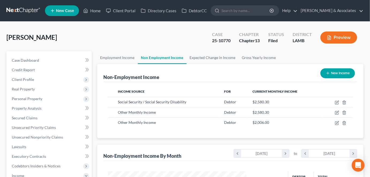
click at [33, 9] on link at bounding box center [23, 11] width 34 height 10
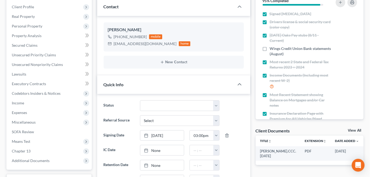
scroll to position [1055, 0]
click at [21, 104] on span "Income" at bounding box center [18, 103] width 12 height 5
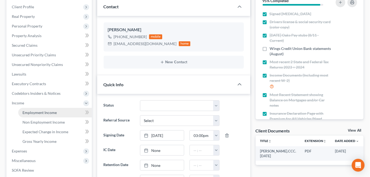
click at [23, 113] on span "Employment Income" at bounding box center [39, 113] width 34 height 5
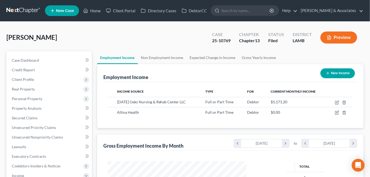
scroll to position [95, 149]
click at [101, 40] on div "[PERSON_NAME] Upgraded Case 25-10769 Chapter Chapter 13 Status Filed District […" at bounding box center [184, 39] width 357 height 23
drag, startPoint x: 33, startPoint y: 61, endPoint x: 29, endPoint y: 7, distance: 53.9
click at [33, 61] on span "Case Dashboard" at bounding box center [25, 60] width 27 height 5
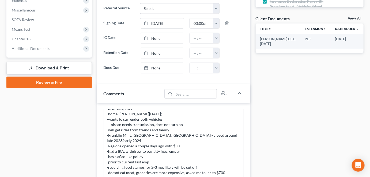
scroll to position [146, 0]
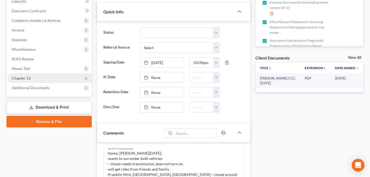
click at [42, 79] on span "Chapter 13" at bounding box center [49, 79] width 84 height 10
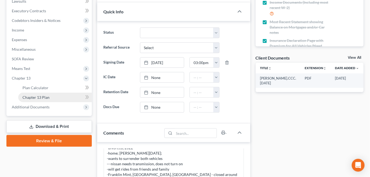
click at [45, 95] on span "Chapter 13 Plan" at bounding box center [35, 97] width 27 height 5
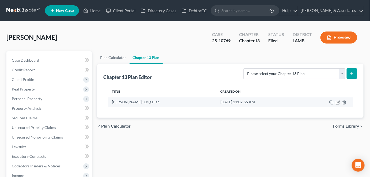
click at [338, 101] on icon "button" at bounding box center [338, 103] width 4 height 4
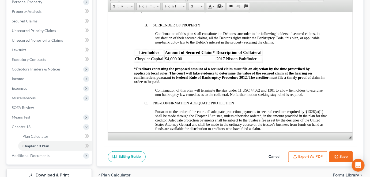
scroll to position [657, 0]
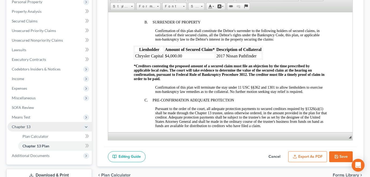
click at [36, 128] on span "Chapter 13" at bounding box center [49, 127] width 84 height 10
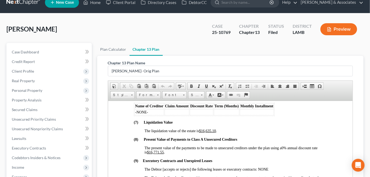
scroll to position [0, 0]
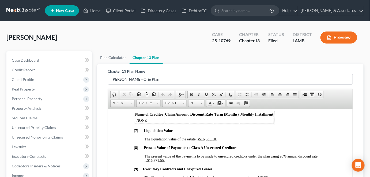
click at [307, 55] on ul "Plan Calculator Chapter 13 Plan" at bounding box center [230, 57] width 267 height 13
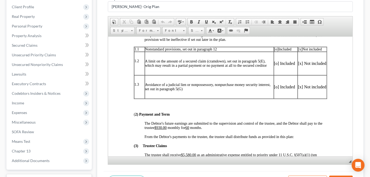
scroll to position [170, 0]
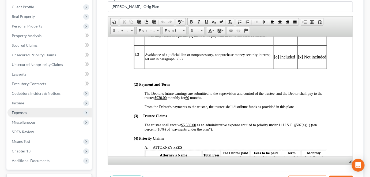
click at [18, 111] on span "Expenses" at bounding box center [19, 113] width 15 height 5
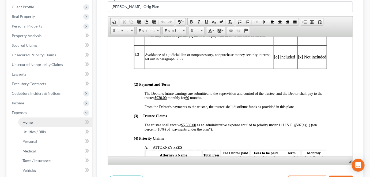
click at [25, 120] on span "Home" at bounding box center [27, 122] width 10 height 5
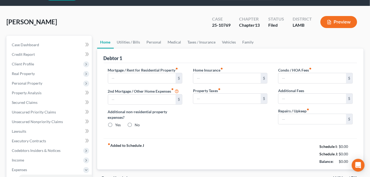
type input "1,298.00"
type input "0.00"
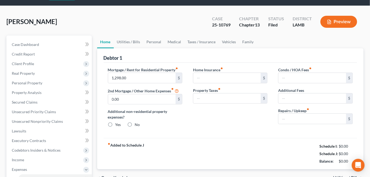
radio input "true"
type input "0.00"
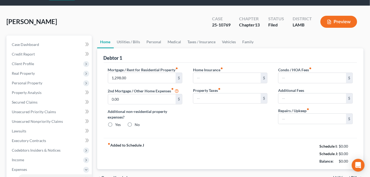
type input "50.00"
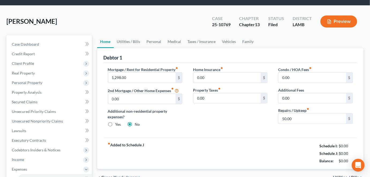
scroll to position [48, 0]
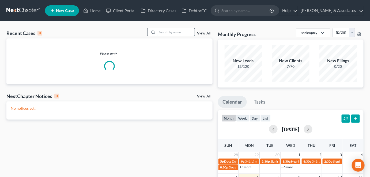
click at [174, 34] on input "search" at bounding box center [175, 32] width 37 height 8
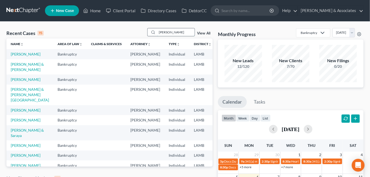
type input "[PERSON_NAME]"
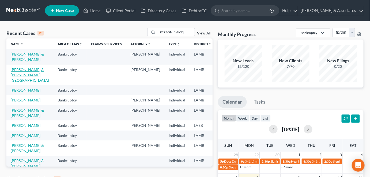
click at [12, 83] on link "[PERSON_NAME] & [PERSON_NAME][GEOGRAPHIC_DATA]" at bounding box center [30, 74] width 38 height 15
click at [19, 60] on link "[PERSON_NAME] & [PERSON_NAME]" at bounding box center [27, 57] width 33 height 10
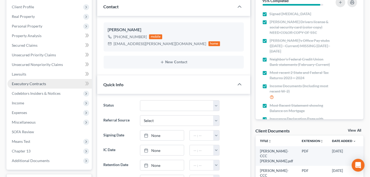
scroll to position [143, 0]
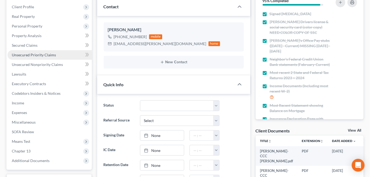
click at [46, 57] on link "Unsecured Priority Claims" at bounding box center [49, 55] width 84 height 10
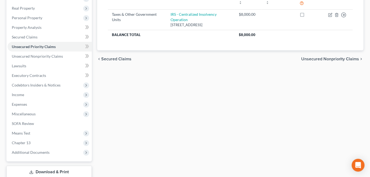
scroll to position [116, 0]
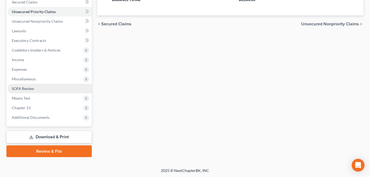
click at [42, 89] on link "SOFA Review" at bounding box center [49, 89] width 84 height 10
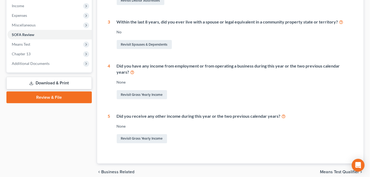
scroll to position [48, 0]
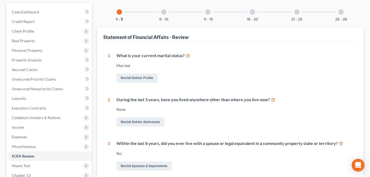
click at [158, 20] on div "6 - 10" at bounding box center [164, 12] width 18 height 18
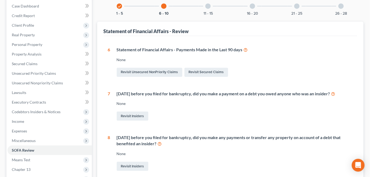
scroll to position [54, 0]
drag, startPoint x: 209, startPoint y: 9, endPoint x: 211, endPoint y: 11, distance: 3.1
click at [208, 9] on div "11 - 15" at bounding box center [208, 6] width 18 height 18
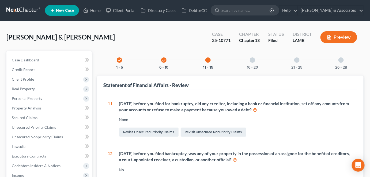
scroll to position [0, 0]
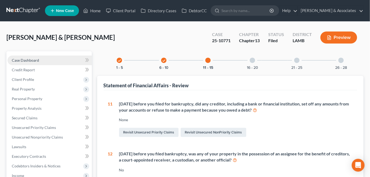
click at [58, 59] on link "Case Dashboard" at bounding box center [49, 61] width 84 height 10
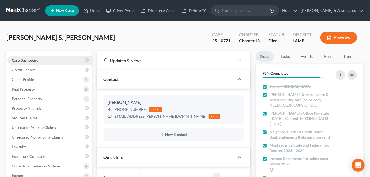
scroll to position [143, 0]
click at [312, 49] on div "Rhoads, Michael & Tracy Upgraded Case 25-10771 Chapter Chapter 13 Status Filed …" at bounding box center [184, 39] width 357 height 23
click at [36, 78] on span "Client Profile" at bounding box center [49, 80] width 84 height 10
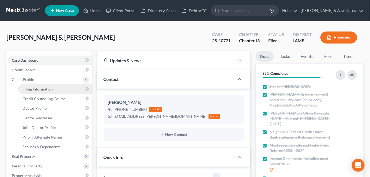
click at [47, 91] on span "Filing Information" at bounding box center [37, 89] width 30 height 5
select select "1"
select select "3"
select select "19"
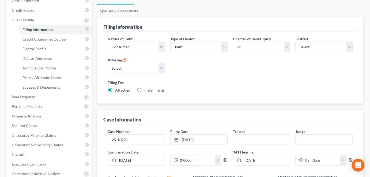
scroll to position [121, 0]
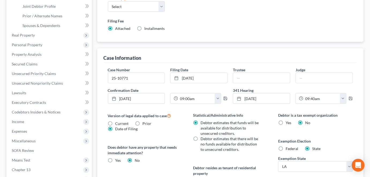
click at [221, 31] on div "Filing Fee Attached Installments Installments" at bounding box center [230, 26] width 250 height 20
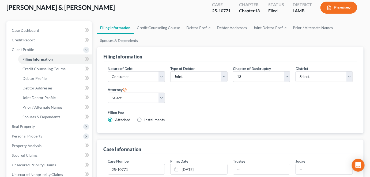
scroll to position [0, 0]
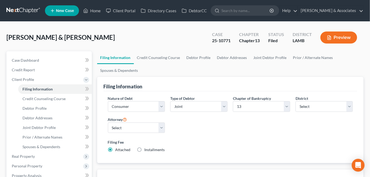
click at [23, 10] on link at bounding box center [23, 11] width 34 height 10
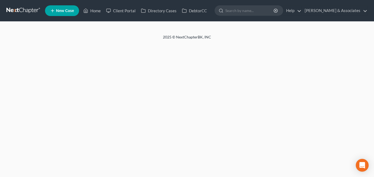
select select "8"
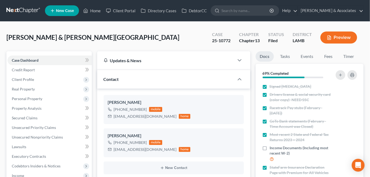
scroll to position [1102, 0]
click at [35, 125] on span "Unsecured Priority Claims" at bounding box center [34, 127] width 44 height 5
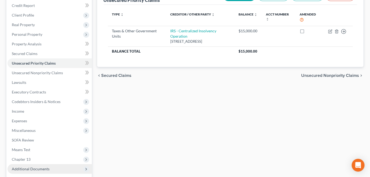
scroll to position [73, 0]
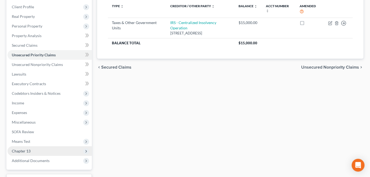
click at [42, 152] on span "Chapter 13" at bounding box center [49, 152] width 84 height 10
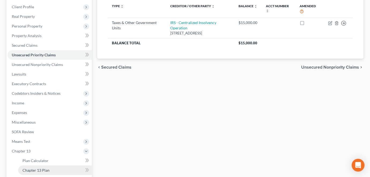
click at [47, 169] on span "Chapter 13 Plan" at bounding box center [35, 170] width 27 height 5
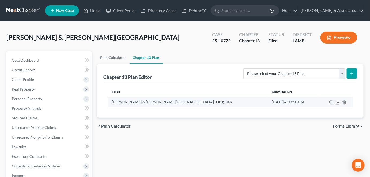
click at [338, 103] on icon "button" at bounding box center [338, 103] width 4 height 4
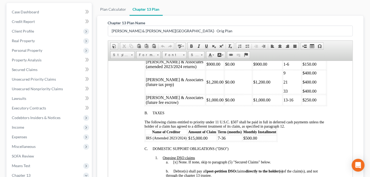
scroll to position [292, 0]
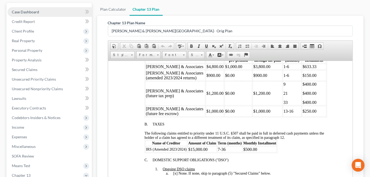
click at [29, 10] on span "Case Dashboard" at bounding box center [25, 12] width 27 height 5
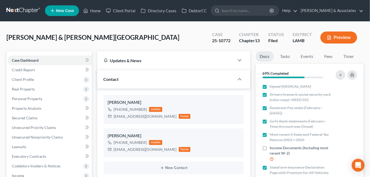
click at [189, 31] on div "[PERSON_NAME] & [PERSON_NAME][GEOGRAPHIC_DATA] Upgraded Case 25-10772 Chapter C…" at bounding box center [184, 39] width 357 height 23
click at [17, 90] on span "Real Property" at bounding box center [23, 89] width 23 height 5
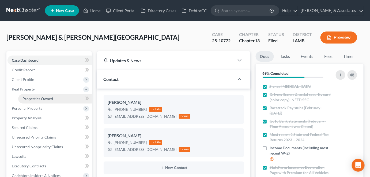
click at [22, 99] on link "Properties Owned" at bounding box center [55, 99] width 74 height 10
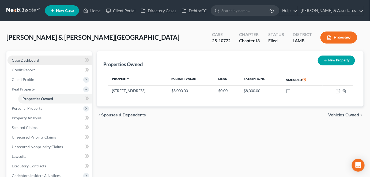
click at [35, 62] on span "Case Dashboard" at bounding box center [25, 60] width 27 height 5
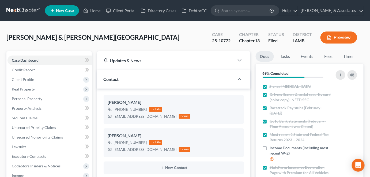
scroll to position [1102, 0]
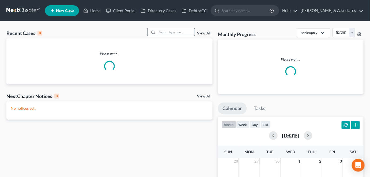
click at [188, 33] on input "search" at bounding box center [175, 32] width 37 height 8
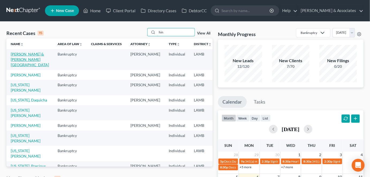
type input "hin"
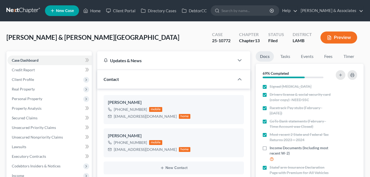
select select "8"
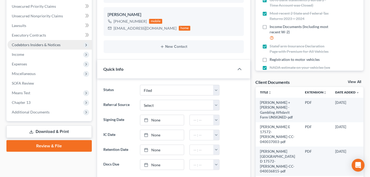
scroll to position [97, 0]
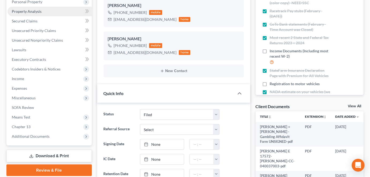
click at [38, 11] on span "Property Analysis" at bounding box center [27, 11] width 30 height 5
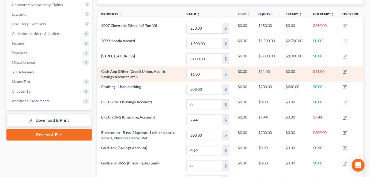
scroll to position [61, 0]
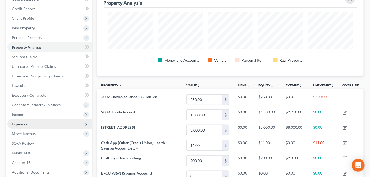
click at [43, 120] on span "Expenses" at bounding box center [49, 125] width 84 height 10
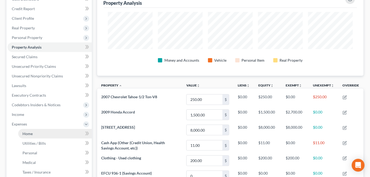
click at [39, 134] on link "Home" at bounding box center [55, 134] width 74 height 10
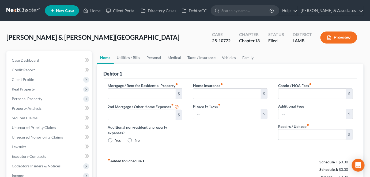
type input "639.00"
type input "0.00"
radio input "true"
type input "0.00"
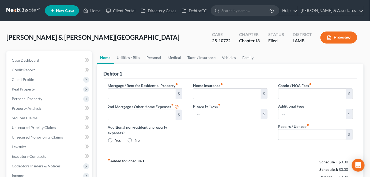
type input "0.00"
type input "100.00"
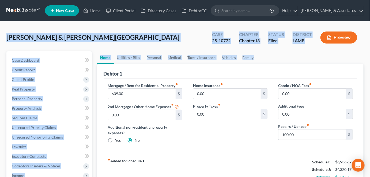
drag, startPoint x: 7, startPoint y: 9, endPoint x: 321, endPoint y: 52, distance: 317.1
drag, startPoint x: 322, startPoint y: 54, endPoint x: 323, endPoint y: 58, distance: 4.5
click at [322, 54] on ul "Home Utilities / Bills Personal Medical Taxes / Insurance Vehicles Family" at bounding box center [230, 57] width 267 height 13
click at [305, 56] on ul "Home Utilities / Bills Personal Medical Taxes / Insurance Vehicles Family" at bounding box center [230, 57] width 267 height 13
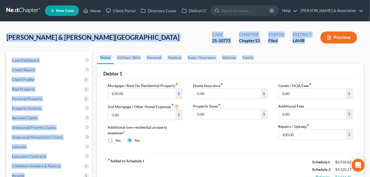
scroll to position [24, 0]
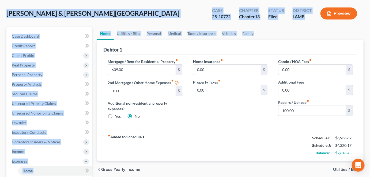
click at [291, 19] on div "District LAMB" at bounding box center [302, 14] width 28 height 16
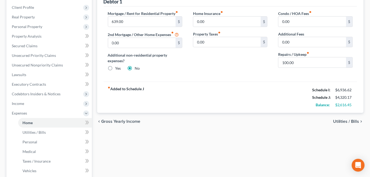
scroll to position [73, 0]
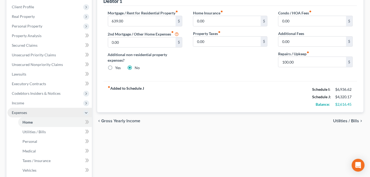
click at [23, 112] on span "Expenses" at bounding box center [19, 113] width 15 height 5
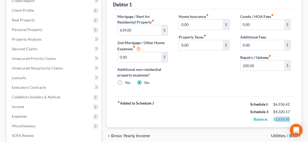
drag, startPoint x: 290, startPoint y: 107, endPoint x: 275, endPoint y: 107, distance: 15.3
click at [275, 117] on div "$2,616.45" at bounding box center [282, 119] width 18 height 5
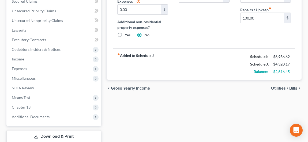
scroll to position [140, 0]
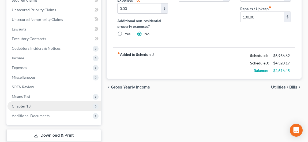
click at [16, 104] on span "Chapter 13" at bounding box center [21, 106] width 19 height 5
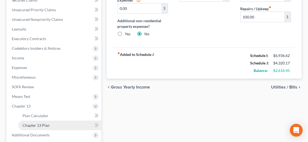
click at [25, 123] on span "Chapter 13 Plan" at bounding box center [35, 125] width 27 height 5
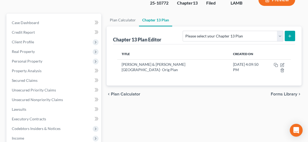
scroll to position [73, 0]
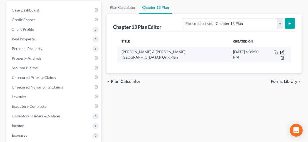
click at [280, 50] on icon "button" at bounding box center [282, 52] width 4 height 4
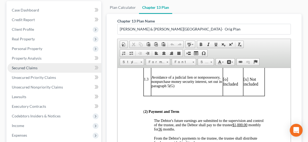
click at [35, 63] on link "Secured Claims" at bounding box center [54, 68] width 94 height 10
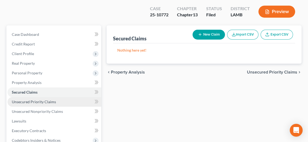
click at [47, 100] on span "Unsecured Priority Claims" at bounding box center [34, 102] width 44 height 5
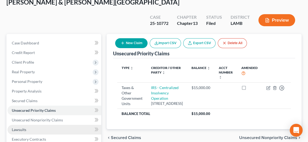
scroll to position [73, 0]
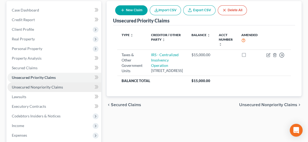
click at [50, 85] on span "Unsecured Nonpriority Claims" at bounding box center [37, 87] width 51 height 5
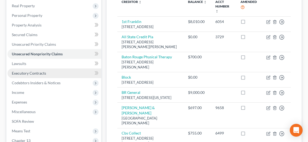
scroll to position [73, 0]
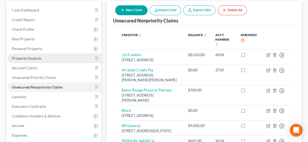
click at [40, 56] on span "Property Analysis" at bounding box center [27, 58] width 30 height 5
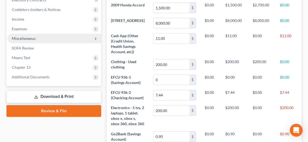
scroll to position [110, 0]
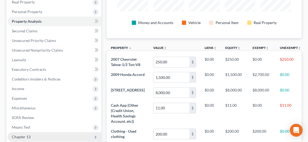
click at [35, 132] on span "Chapter 13" at bounding box center [54, 137] width 94 height 10
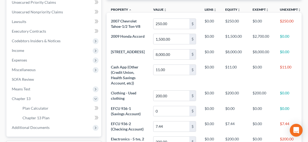
scroll to position [158, 0]
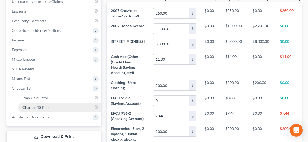
click at [48, 105] on span "Chapter 13 Plan" at bounding box center [35, 107] width 27 height 5
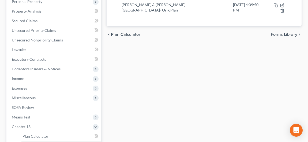
scroll to position [170, 0]
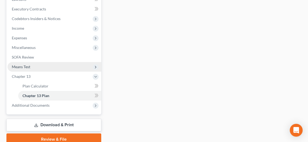
click at [48, 62] on span "Means Test" at bounding box center [54, 67] width 94 height 10
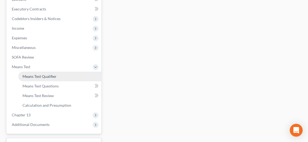
click at [46, 72] on link "Means Test Qualifier" at bounding box center [59, 77] width 83 height 10
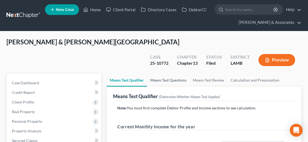
click at [160, 74] on link "Means Test Questions" at bounding box center [168, 80] width 43 height 13
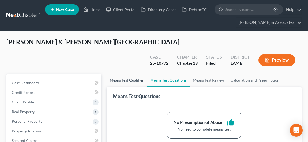
click at [133, 74] on link "Means Test Qualifier" at bounding box center [126, 80] width 40 height 13
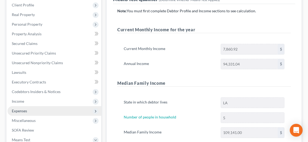
click at [17, 106] on span "Expenses" at bounding box center [54, 111] width 94 height 10
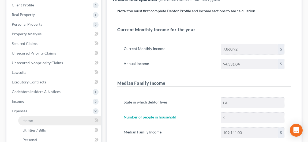
click at [27, 116] on link "Home" at bounding box center [59, 121] width 83 height 10
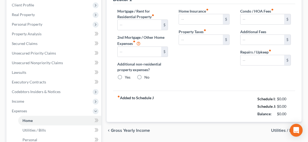
type input "639.00"
type input "0.00"
radio input "true"
type input "0.00"
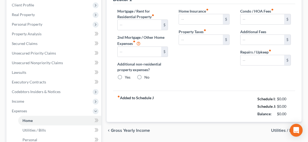
type input "0.00"
type input "100.00"
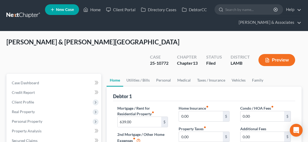
click at [96, 47] on div "Hines, Tevin & Wilson, Valencia Upgraded Case 25-10772 Chapter Chapter 13 Statu…" at bounding box center [153, 56] width 295 height 36
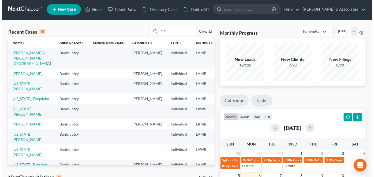
scroll to position [97, 0]
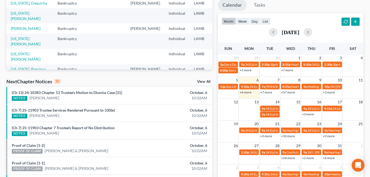
click at [249, 92] on link "+6 more" at bounding box center [245, 92] width 12 height 4
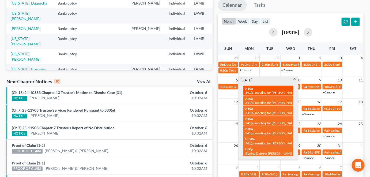
click at [251, 93] on span "341(a) meeting for [PERSON_NAME]" at bounding box center [271, 93] width 52 height 4
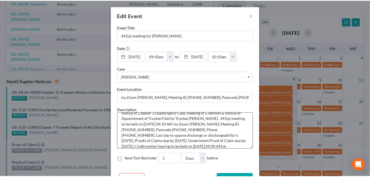
scroll to position [0, 0]
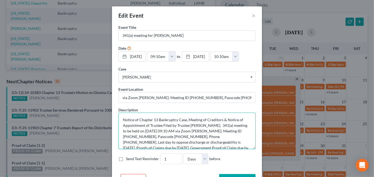
drag, startPoint x: 166, startPoint y: 136, endPoint x: 188, endPoint y: 136, distance: 21.1
click at [188, 136] on textarea "Notice of Chapter 13 Bankruptcy Case, Meeting of Creditors & Notice of Appointm…" at bounding box center [186, 131] width 137 height 37
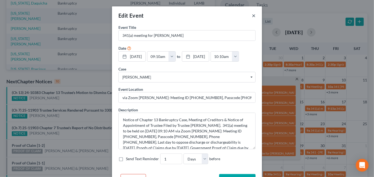
click at [252, 12] on button "×" at bounding box center [254, 15] width 4 height 6
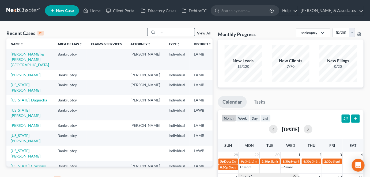
click at [176, 31] on input "hin" at bounding box center [175, 32] width 37 height 8
click at [174, 30] on input "hin" at bounding box center [175, 32] width 37 height 8
type input "canna"
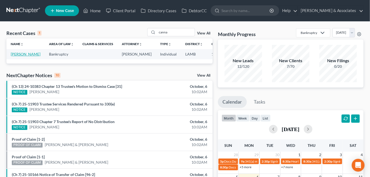
click at [19, 55] on link "[PERSON_NAME]" at bounding box center [26, 54] width 30 height 5
click at [18, 57] on td "[PERSON_NAME]" at bounding box center [25, 54] width 38 height 10
click at [18, 55] on link "[PERSON_NAME]" at bounding box center [26, 54] width 30 height 5
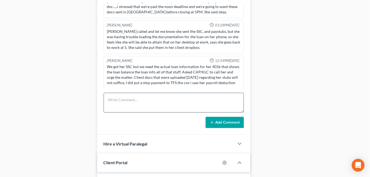
scroll to position [720, 0]
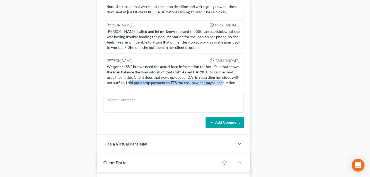
drag, startPoint x: 142, startPoint y: 75, endPoint x: 234, endPoint y: 73, distance: 91.8
click at [234, 73] on div "We got her SSC but we need the actual loan information for her 401k that shows …" at bounding box center [173, 74] width 133 height 21
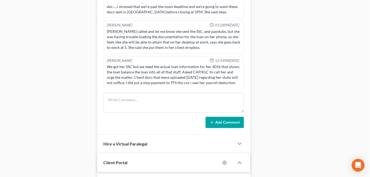
click at [121, 81] on div "We got her SSC but we need the actual loan information for her 401k that shows …" at bounding box center [173, 74] width 133 height 21
click at [44, 73] on div "Case Dashboard Payments Invoices Payments Payments Credit Report Client Profile" at bounding box center [49, 64] width 91 height 609
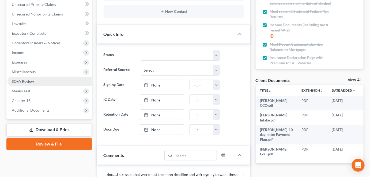
scroll to position [97, 0]
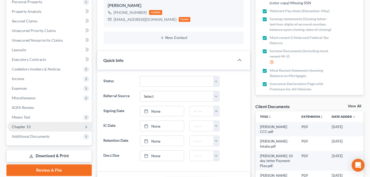
click at [39, 129] on span "Chapter 13" at bounding box center [49, 127] width 84 height 10
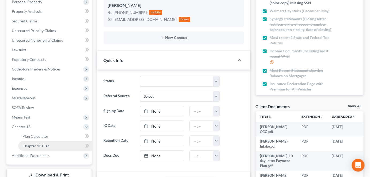
click at [44, 144] on span "Chapter 13 Plan" at bounding box center [35, 146] width 27 height 5
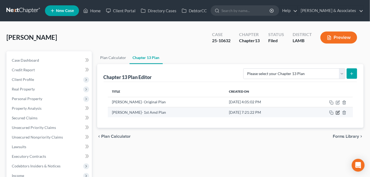
click at [337, 113] on icon "button" at bounding box center [338, 113] width 4 height 4
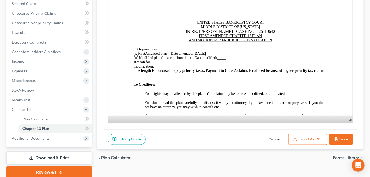
scroll to position [135, 0]
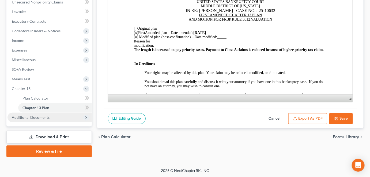
click at [25, 118] on span "Additional Documents" at bounding box center [31, 117] width 38 height 5
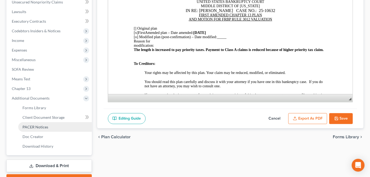
click at [43, 128] on span "PACER Notices" at bounding box center [35, 127] width 26 height 5
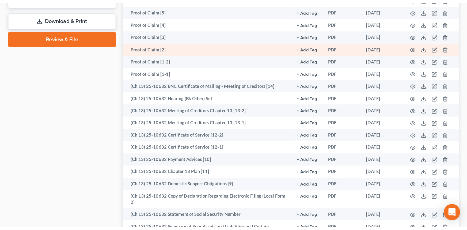
scroll to position [292, 0]
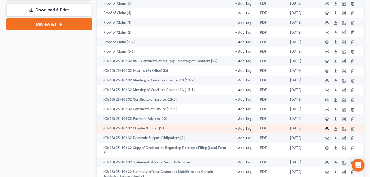
click at [326, 128] on icon "button" at bounding box center [327, 129] width 4 height 3
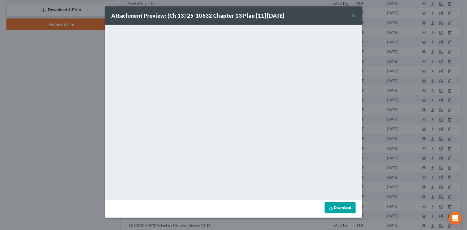
click at [353, 16] on button "×" at bounding box center [354, 15] width 4 height 6
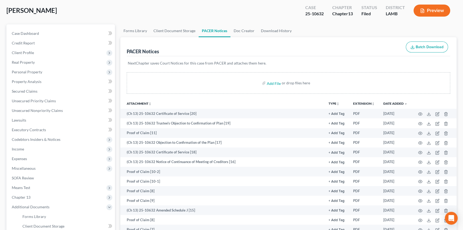
scroll to position [0, 0]
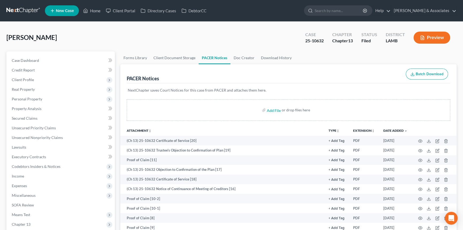
click at [20, 14] on link at bounding box center [23, 11] width 34 height 10
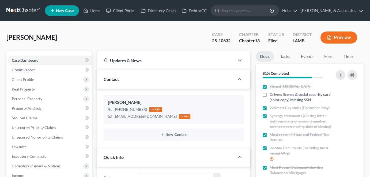
select select "8"
select select "0"
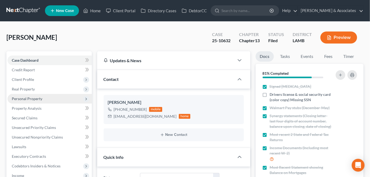
click at [46, 98] on span "Personal Property" at bounding box center [49, 99] width 84 height 10
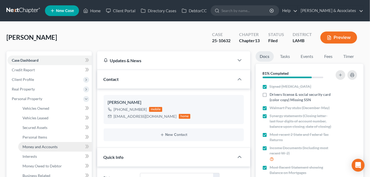
click at [50, 144] on link "Money and Accounts" at bounding box center [55, 147] width 74 height 10
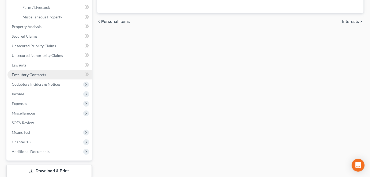
scroll to position [195, 0]
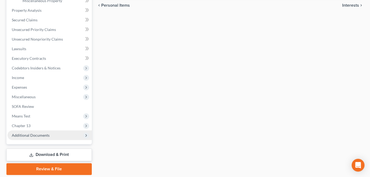
click at [39, 135] on span "Additional Documents" at bounding box center [31, 135] width 38 height 5
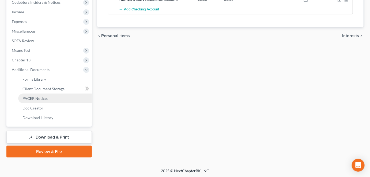
click at [44, 99] on span "PACER Notices" at bounding box center [35, 98] width 26 height 5
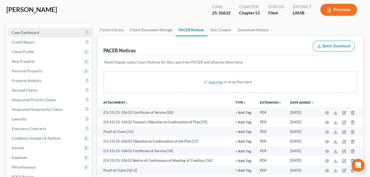
scroll to position [25, 0]
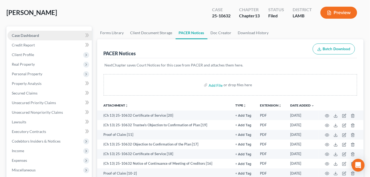
click at [25, 35] on span "Case Dashboard" at bounding box center [25, 35] width 27 height 5
click at [96, 17] on div "[PERSON_NAME] Upgraded Case 25-10632 Chapter Chapter 13 Status Filed District […" at bounding box center [184, 14] width 357 height 23
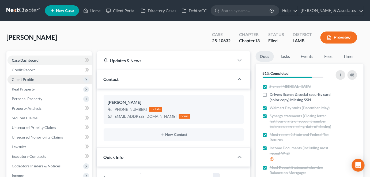
drag, startPoint x: 43, startPoint y: 77, endPoint x: 40, endPoint y: 83, distance: 6.8
click at [43, 77] on span "Client Profile" at bounding box center [49, 80] width 84 height 10
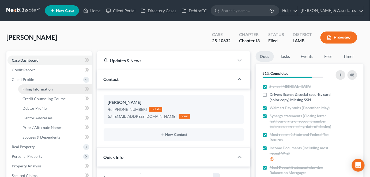
click at [39, 88] on span "Filing Information" at bounding box center [37, 89] width 30 height 5
select select "1"
select select "0"
select select "3"
select select "19"
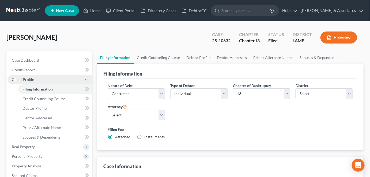
click at [26, 79] on span "Client Profile" at bounding box center [23, 79] width 22 height 5
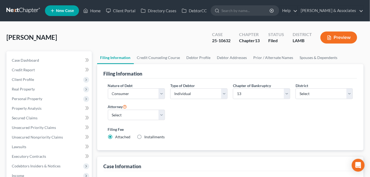
click at [16, 43] on div "[PERSON_NAME] Upgraded Case 25-10632 Chapter Chapter 13 Status Filed District […" at bounding box center [184, 39] width 357 height 23
click at [25, 59] on span "Case Dashboard" at bounding box center [25, 60] width 27 height 5
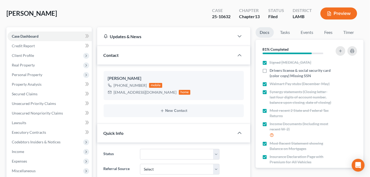
scroll to position [720, 0]
drag, startPoint x: 51, startPoint y: 84, endPoint x: 47, endPoint y: 86, distance: 3.8
click at [50, 84] on link "Property Analysis" at bounding box center [49, 85] width 84 height 10
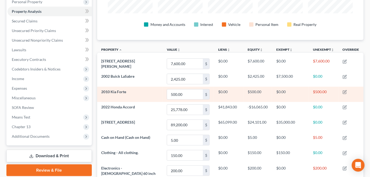
scroll to position [48, 0]
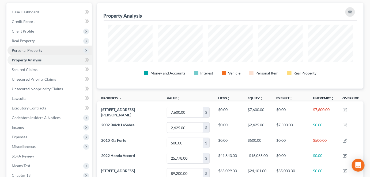
click at [29, 54] on span "Personal Property" at bounding box center [49, 51] width 84 height 10
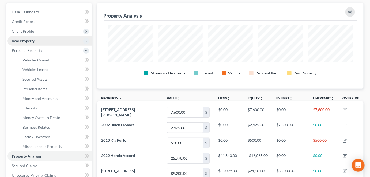
click at [29, 43] on span "Real Property" at bounding box center [49, 41] width 84 height 10
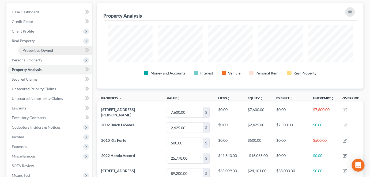
click at [30, 51] on span "Properties Owned" at bounding box center [37, 50] width 31 height 5
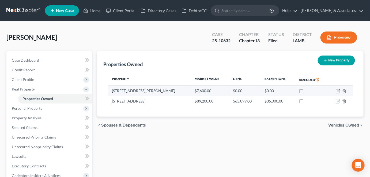
click at [338, 91] on icon "button" at bounding box center [338, 91] width 4 height 4
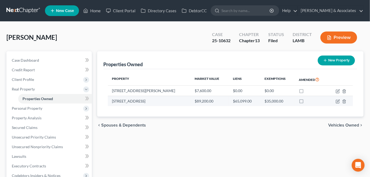
select select "19"
select select "3"
select select "0"
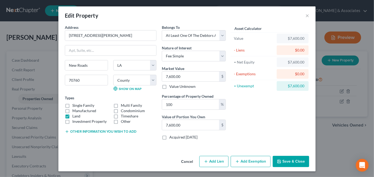
drag, startPoint x: 259, startPoint y: 120, endPoint x: 230, endPoint y: 135, distance: 32.4
click at [257, 121] on div "Asset Calculator Value $7,600.00 - Liens $0.00 = Net Equity $7,600.00 - Exempti…" at bounding box center [269, 85] width 83 height 120
click at [185, 162] on button "Cancel" at bounding box center [187, 162] width 20 height 11
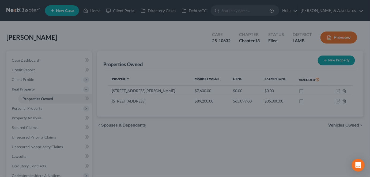
click at [223, 138] on div "Properties Owned New Property Property Market Value Liens Exemptions Amended 12…" at bounding box center [230, 167] width 272 height 232
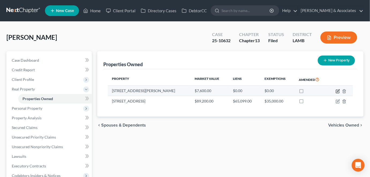
click at [338, 91] on icon "button" at bounding box center [338, 91] width 2 height 2
select select "19"
select select "38"
select select "3"
select select "0"
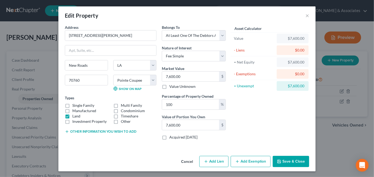
click at [261, 128] on div "Asset Calculator Value $7,600.00 - Liens $0.00 = Net Equity $7,600.00 - Exempti…" at bounding box center [269, 85] width 83 height 120
click at [190, 161] on button "Cancel" at bounding box center [187, 162] width 20 height 11
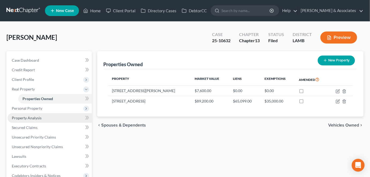
click at [44, 120] on link "Property Analysis" at bounding box center [49, 118] width 84 height 10
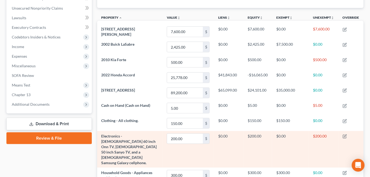
scroll to position [97, 0]
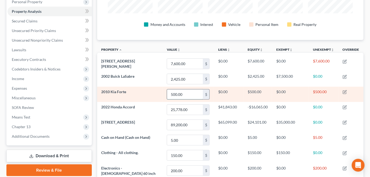
click at [177, 92] on input "500.00" at bounding box center [185, 95] width 36 height 10
click at [153, 96] on td "2010 Kia Forte" at bounding box center [130, 94] width 66 height 15
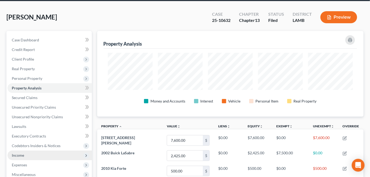
scroll to position [73, 0]
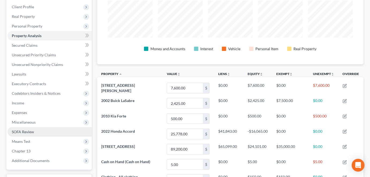
click at [39, 133] on link "SOFA Review" at bounding box center [49, 132] width 84 height 10
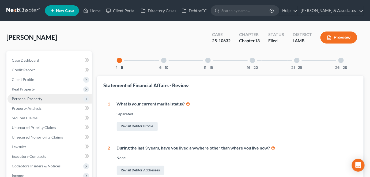
click at [38, 101] on span "Personal Property" at bounding box center [49, 99] width 84 height 10
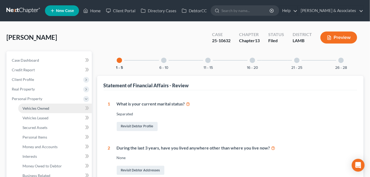
click at [43, 110] on span "Vehicles Owned" at bounding box center [35, 108] width 27 height 5
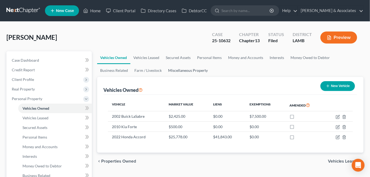
click at [181, 69] on link "Miscellaneous Property" at bounding box center [188, 70] width 46 height 13
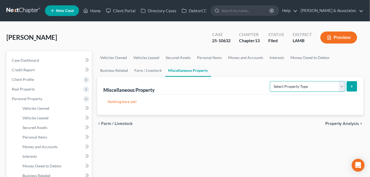
click at [272, 85] on select "Select Property Type Assigned for Creditor Benefit Within 1 Year Holding for An…" at bounding box center [307, 86] width 75 height 11
select select "holding_for_another"
click at [270, 81] on select "Select Property Type Assigned for Creditor Benefit Within 1 Year Holding for An…" at bounding box center [307, 86] width 75 height 11
click at [345, 88] on select "Select Property Type Assigned for Creditor Benefit Within 1 Year Holding for An…" at bounding box center [307, 86] width 75 height 11
click at [352, 88] on icon "submit" at bounding box center [351, 87] width 4 height 4
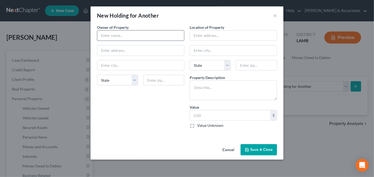
click at [142, 36] on input "text" at bounding box center [140, 36] width 87 height 10
type input "Jaysha Cannady"
click at [218, 90] on textarea at bounding box center [232, 91] width 87 height 20
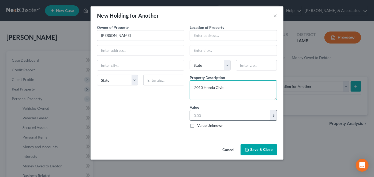
type textarea "2010 Honda Civic"
click at [213, 112] on input "text" at bounding box center [230, 116] width 80 height 10
type input "7,500"
click at [247, 151] on button "Save & Close" at bounding box center [258, 149] width 36 height 11
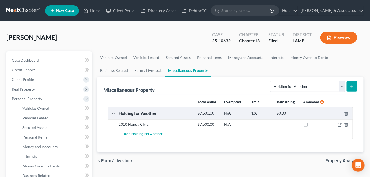
click at [118, 29] on div "Cannady, Lisa Upgraded Case 25-10632 Chapter Chapter 13 Status Filed District L…" at bounding box center [184, 39] width 357 height 23
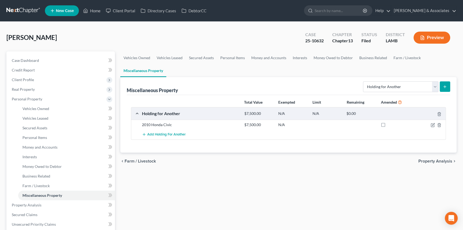
click at [25, 15] on nav "Home New Case Client Portal Directory Cases DebtorCC Diment & Associates postp@…" at bounding box center [231, 10] width 463 height 21
click at [23, 13] on link at bounding box center [23, 11] width 34 height 10
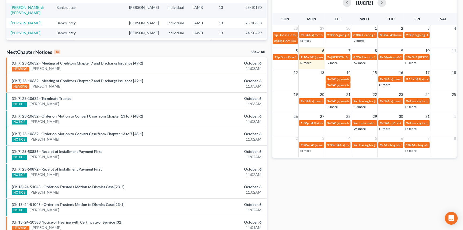
scroll to position [8, 0]
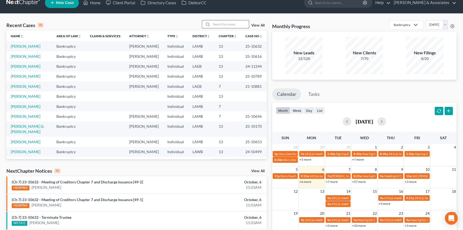
click at [118, 25] on input "search" at bounding box center [230, 24] width 37 height 8
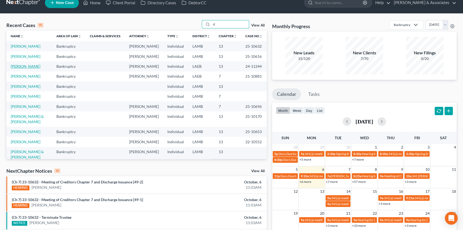
type input "d"
click at [24, 43] on link "[PERSON_NAME]" at bounding box center [26, 66] width 30 height 5
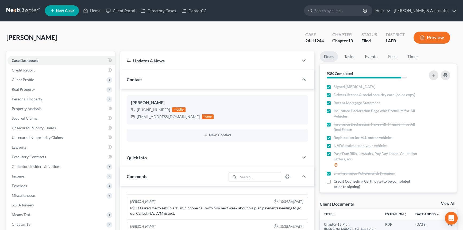
click at [118, 40] on div "[PERSON_NAME] Upgraded Case 24-11244 Chapter Chapter 13 Status Filed District L…" at bounding box center [231, 39] width 451 height 23
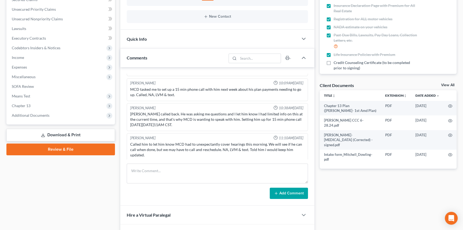
scroll to position [146, 0]
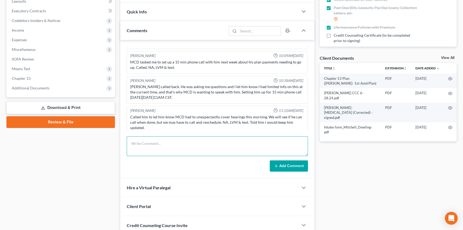
click at [118, 43] on textarea at bounding box center [217, 146] width 181 height 20
drag, startPoint x: 163, startPoint y: 144, endPoint x: 158, endPoint y: 143, distance: 5.6
click at [118, 43] on textarea "Called per apt. No" at bounding box center [217, 146] width 181 height 20
type textarea "Called per apt. NALVM"
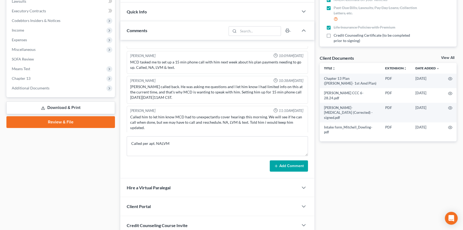
click at [118, 43] on button "Add Comment" at bounding box center [289, 165] width 38 height 11
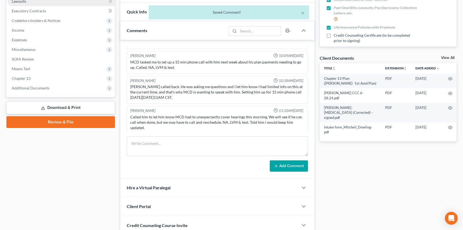
scroll to position [1058, 0]
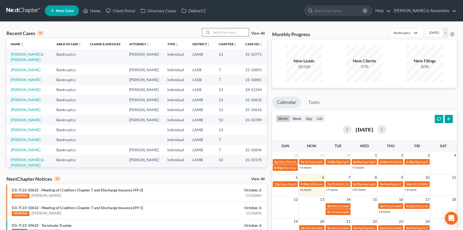
click at [228, 33] on input "search" at bounding box center [230, 32] width 37 height 8
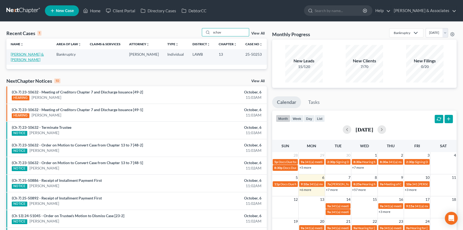
click at [29, 54] on link "[PERSON_NAME] & [PERSON_NAME]" at bounding box center [27, 57] width 33 height 10
click at [230, 34] on input "schav" at bounding box center [230, 32] width 37 height 8
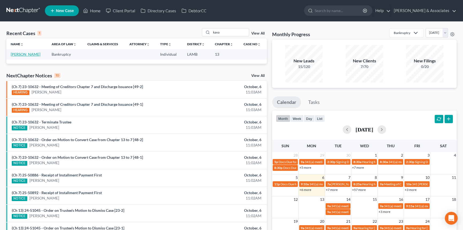
click at [16, 54] on link "[PERSON_NAME]" at bounding box center [26, 54] width 30 height 5
click at [219, 33] on input "kava" at bounding box center [230, 32] width 37 height 8
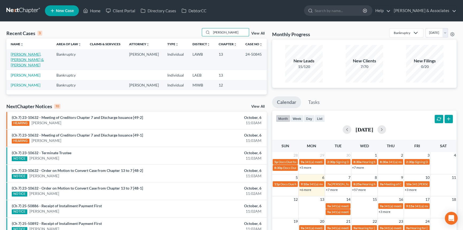
click at [26, 55] on link "[PERSON_NAME], [PERSON_NAME] & [PERSON_NAME]" at bounding box center [27, 59] width 33 height 15
click at [221, 32] on input "[PERSON_NAME]" at bounding box center [230, 32] width 37 height 8
click at [228, 33] on input "[PERSON_NAME]" at bounding box center [230, 32] width 37 height 8
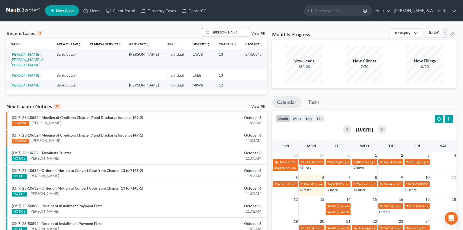
click at [228, 33] on input "[PERSON_NAME]" at bounding box center [230, 32] width 37 height 8
type input "scha"
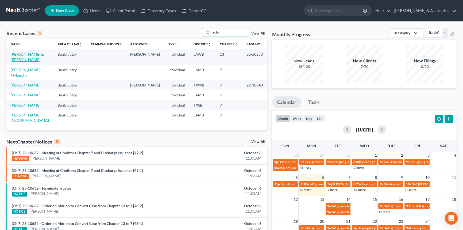
click at [28, 54] on link "[PERSON_NAME] & [PERSON_NAME]" at bounding box center [27, 57] width 33 height 10
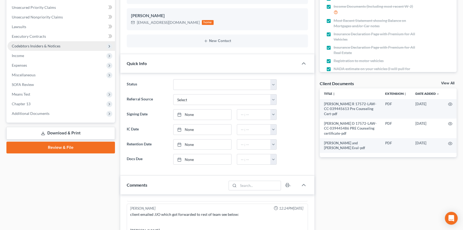
scroll to position [48, 0]
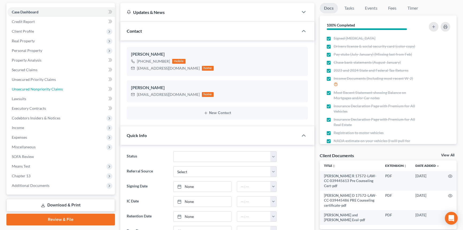
click at [47, 90] on span "Unsecured Nonpriority Claims" at bounding box center [37, 89] width 51 height 5
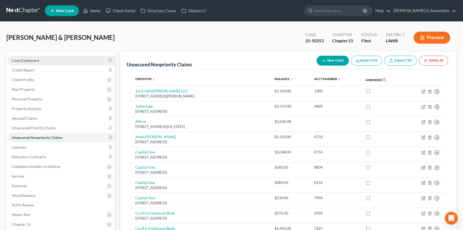
click at [67, 60] on link "Case Dashboard" at bounding box center [61, 61] width 108 height 10
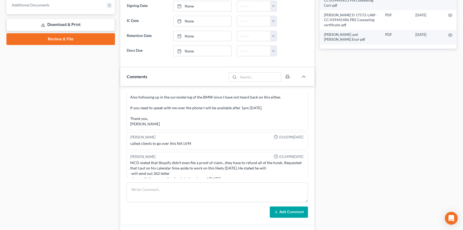
scroll to position [268, 0]
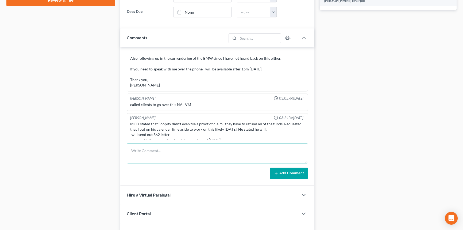
click at [169, 158] on textarea at bounding box center [217, 153] width 181 height 20
type textarea "Drafted 362 letter. Provided to AMH for mailing"
click at [293, 171] on button "Add Comment" at bounding box center [289, 173] width 38 height 11
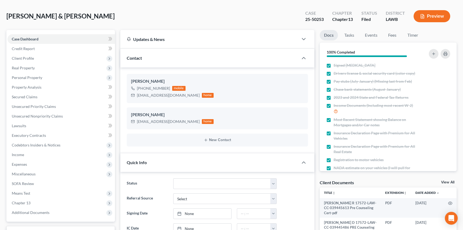
scroll to position [0, 0]
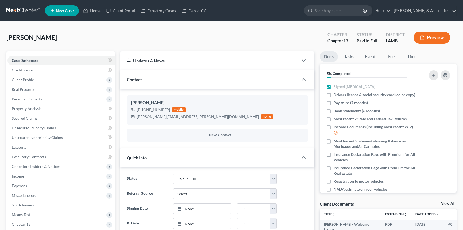
select select "17"
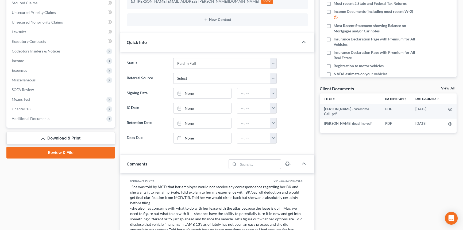
scroll to position [194, 0]
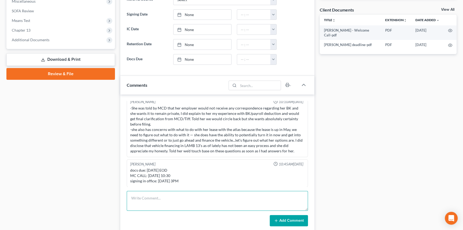
click at [159, 199] on textarea at bounding box center [217, 201] width 181 height 20
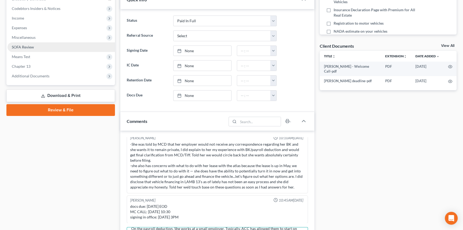
scroll to position [97, 0]
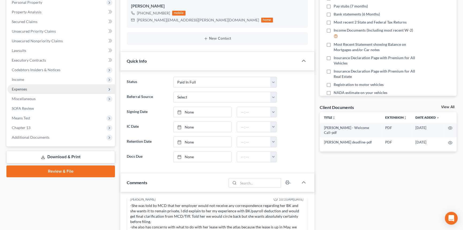
drag, startPoint x: 29, startPoint y: 86, endPoint x: 20, endPoint y: 89, distance: 9.1
click at [20, 89] on span "Expenses" at bounding box center [19, 89] width 15 height 5
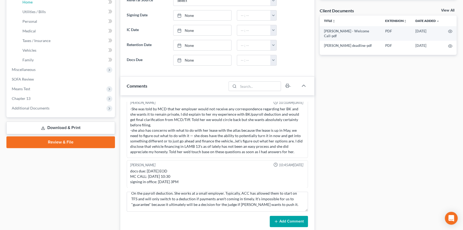
scroll to position [218, 0]
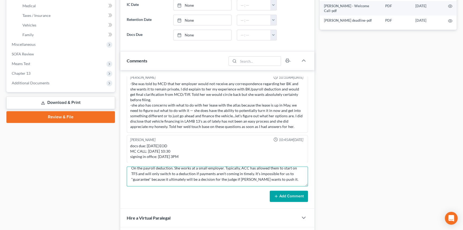
click at [295, 172] on textarea "On the payroll deduction. She works at a small employer. Typically, ACC has all…" at bounding box center [217, 176] width 181 height 20
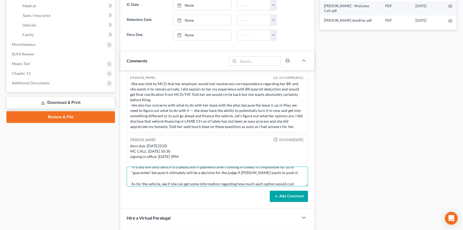
scroll to position [18, 0]
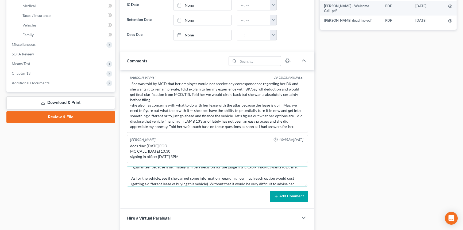
type textarea "On the payroll deduction. She works at a small employer. Typically, ACC has all…"
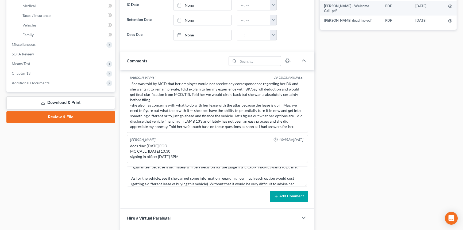
click at [294, 192] on button "Add Comment" at bounding box center [289, 196] width 38 height 11
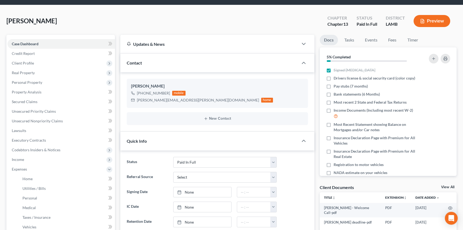
scroll to position [0, 0]
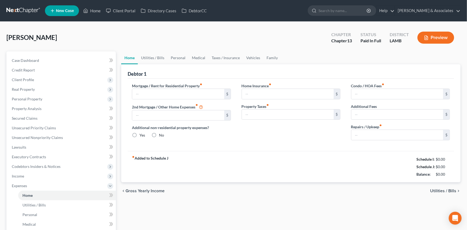
type input "0.00"
radio input "true"
type input "0.00"
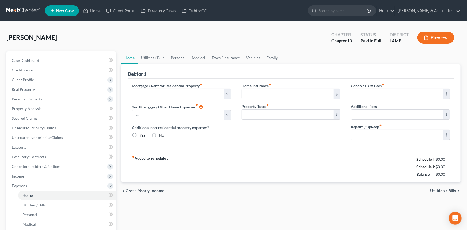
type input "0.00"
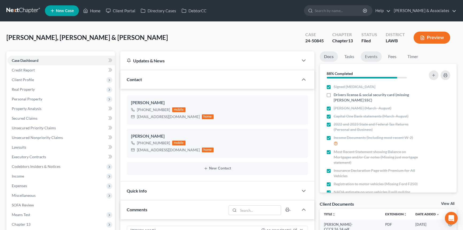
scroll to position [2283, 0]
drag, startPoint x: 375, startPoint y: 58, endPoint x: 375, endPoint y: 61, distance: 3.5
click at [375, 58] on link "Events" at bounding box center [371, 56] width 21 height 10
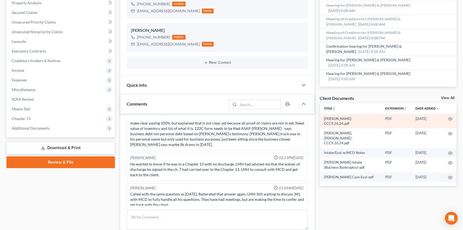
scroll to position [97, 0]
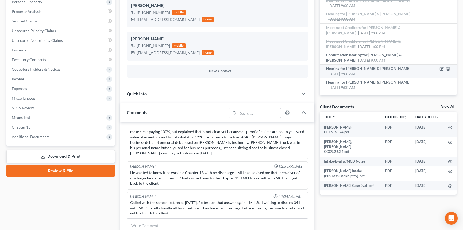
click at [368, 68] on span "Hearing for Connor Phillips & Samantha Phillips" at bounding box center [368, 68] width 84 height 5
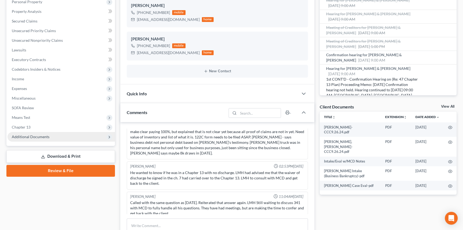
click at [71, 139] on span "Additional Documents" at bounding box center [61, 137] width 108 height 10
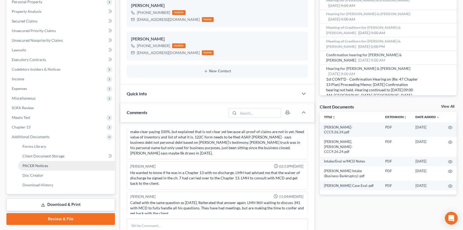
click at [42, 167] on span "PACER Notices" at bounding box center [35, 165] width 26 height 5
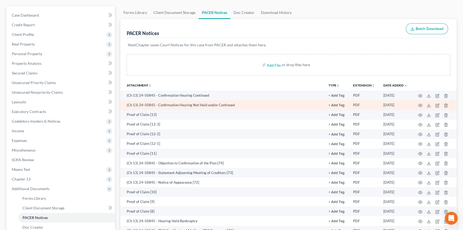
scroll to position [48, 0]
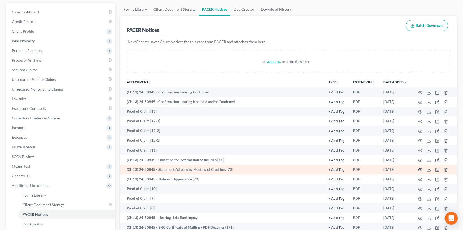
click at [420, 169] on icon "button" at bounding box center [421, 170] width 4 height 4
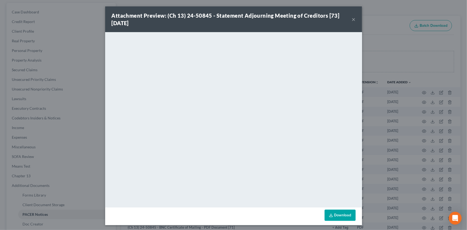
click at [352, 18] on button "×" at bounding box center [354, 19] width 4 height 6
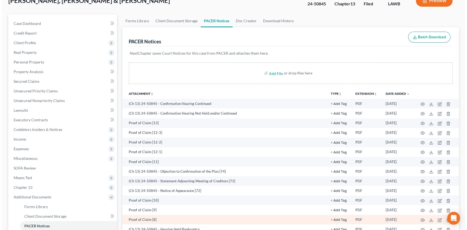
scroll to position [73, 0]
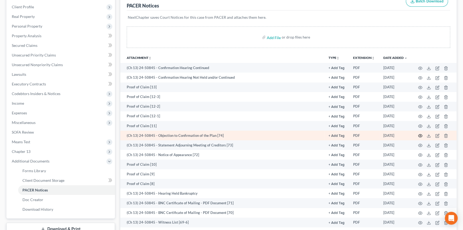
click at [420, 135] on icon "button" at bounding box center [421, 136] width 4 height 4
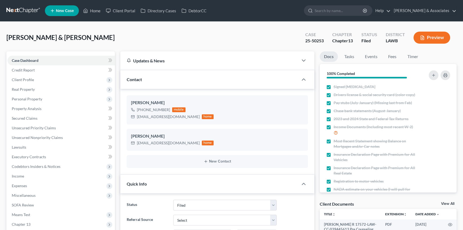
select select "8"
drag, startPoint x: 56, startPoint y: 136, endPoint x: 112, endPoint y: 126, distance: 56.9
click at [56, 136] on span "Unsecured Nonpriority Claims" at bounding box center [37, 137] width 51 height 5
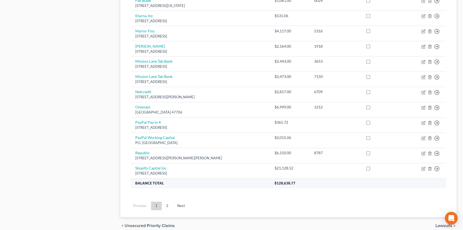
scroll to position [388, 0]
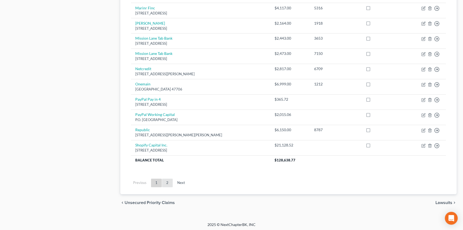
click at [169, 182] on link "2" at bounding box center [167, 182] width 11 height 9
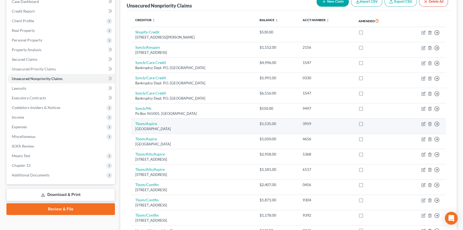
scroll to position [0, 0]
